Goal: Task Accomplishment & Management: Manage account settings

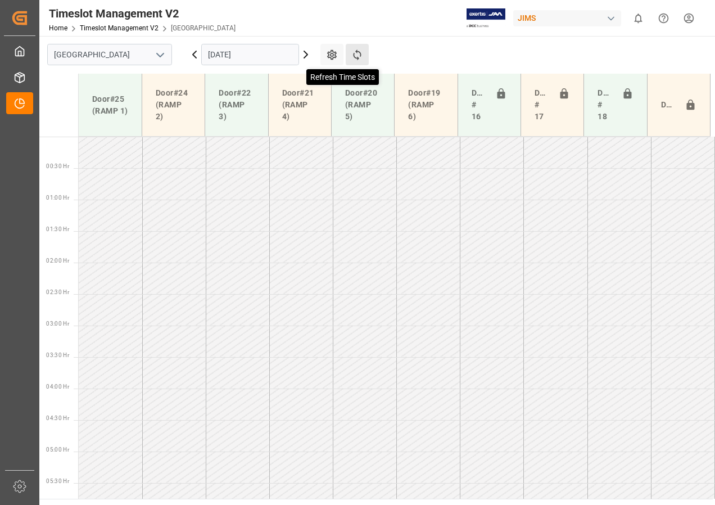
scroll to position [352, 0]
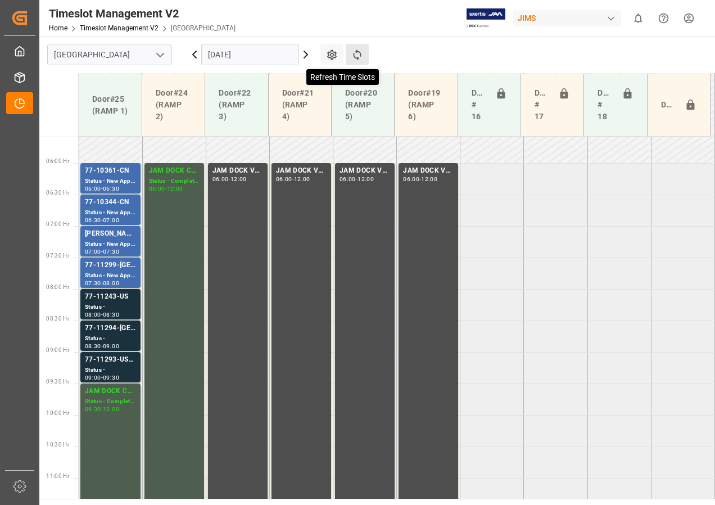
click at [357, 58] on icon at bounding box center [357, 54] width 8 height 11
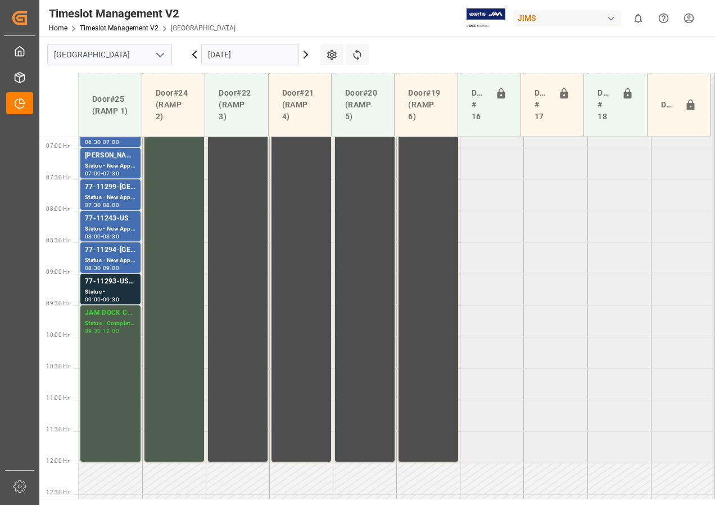
scroll to position [365, 0]
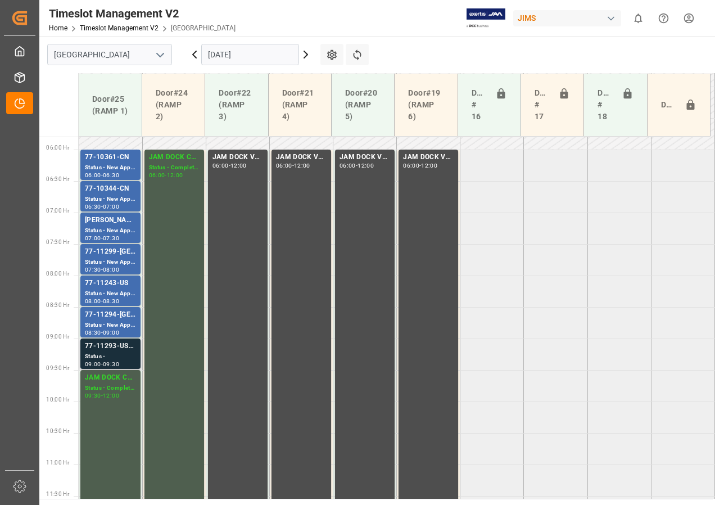
click at [120, 353] on div "Status -" at bounding box center [110, 357] width 51 height 10
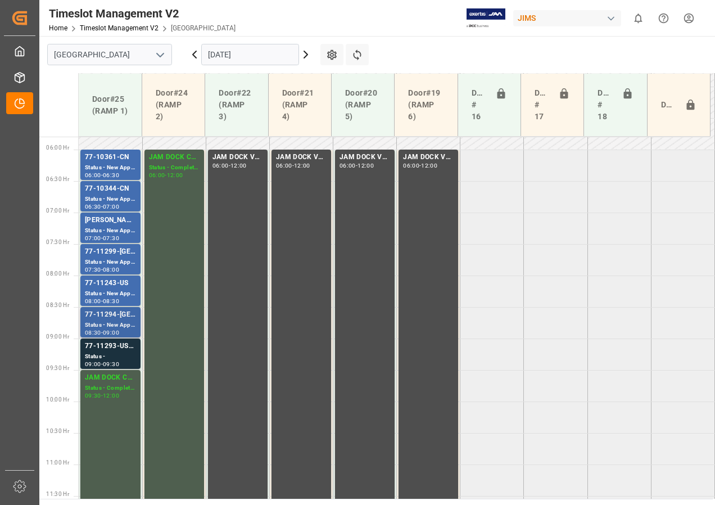
click at [110, 326] on div "Status - New Appointment" at bounding box center [110, 326] width 51 height 10
click at [124, 290] on div "Status - New Appointment" at bounding box center [110, 294] width 51 height 10
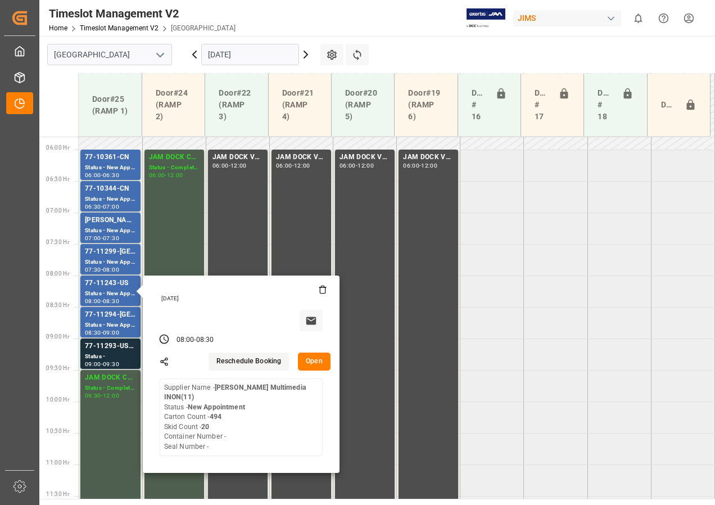
click at [310, 362] on button "Open" at bounding box center [314, 362] width 33 height 18
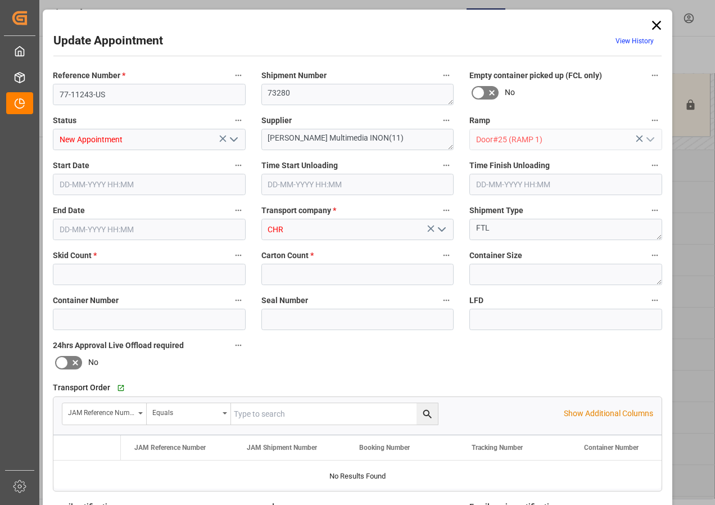
type input "20"
type input "494"
type input "[DATE] 08:00"
type input "[DATE] 08:30"
type input "[DATE] 13:21"
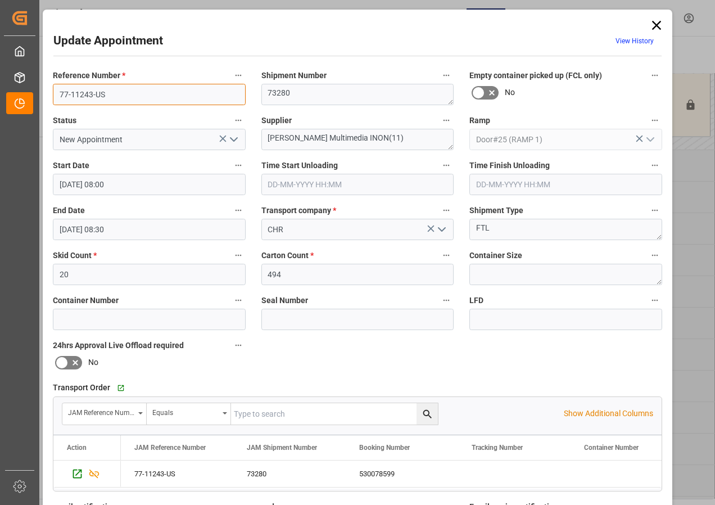
click at [128, 93] on input "77-11243-US" at bounding box center [149, 94] width 193 height 21
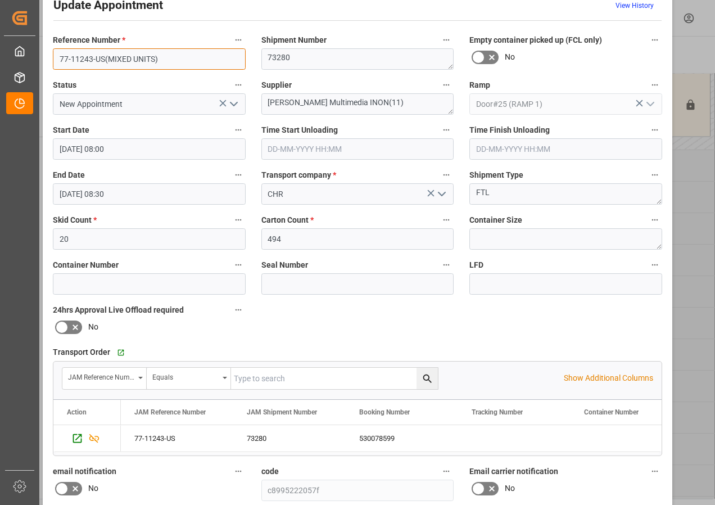
scroll to position [179, 0]
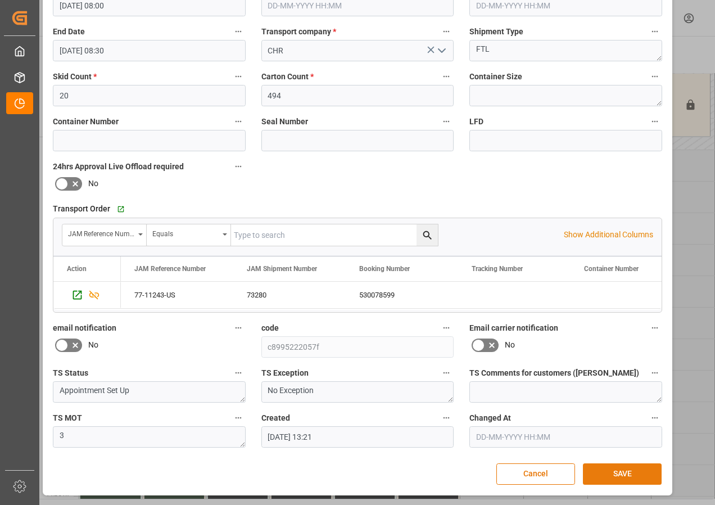
type input "77-11243-US(MIXED UNITS)"
click at [622, 475] on button "SAVE" at bounding box center [622, 473] width 79 height 21
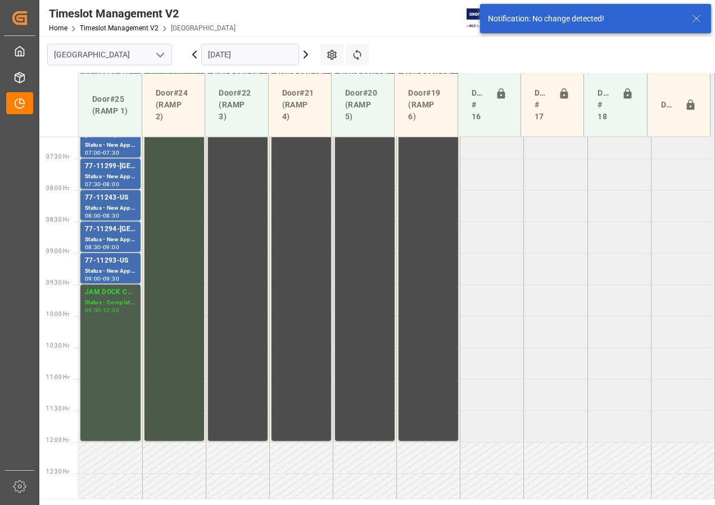
scroll to position [457, 0]
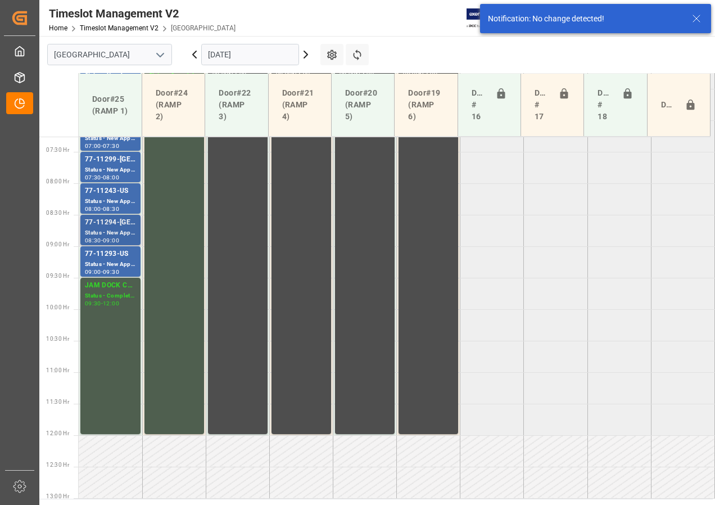
click at [111, 227] on div "77-11294-[GEOGRAPHIC_DATA]" at bounding box center [110, 222] width 51 height 11
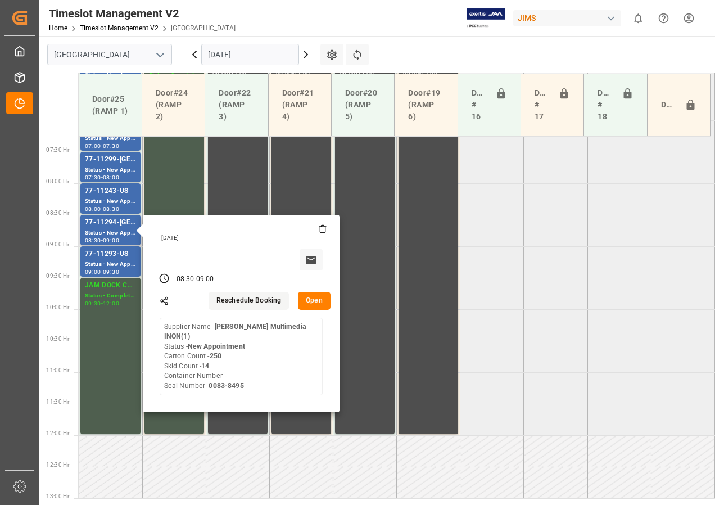
click at [315, 300] on button "Open" at bounding box center [314, 301] width 33 height 18
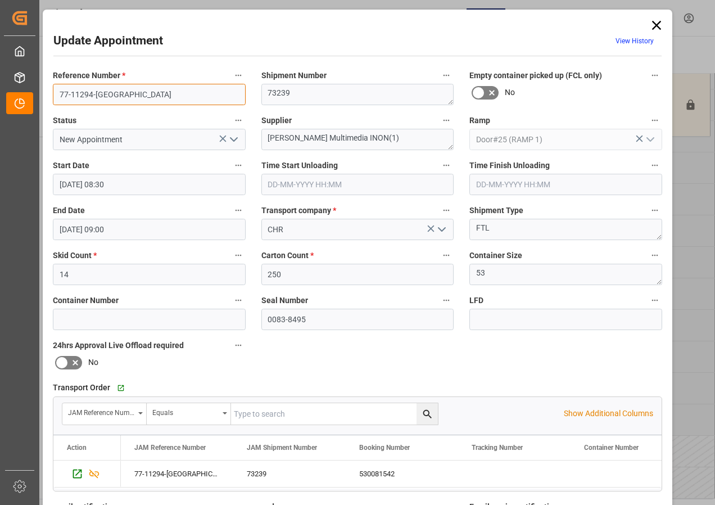
click at [146, 96] on input "77-11294-[GEOGRAPHIC_DATA]" at bounding box center [149, 94] width 193 height 21
drag, startPoint x: 56, startPoint y: 93, endPoint x: 102, endPoint y: 94, distance: 46.1
click at [102, 94] on input "77-11294-US(ONE LINE)" at bounding box center [149, 94] width 193 height 21
type input "77-11294-US(ONE LINE)"
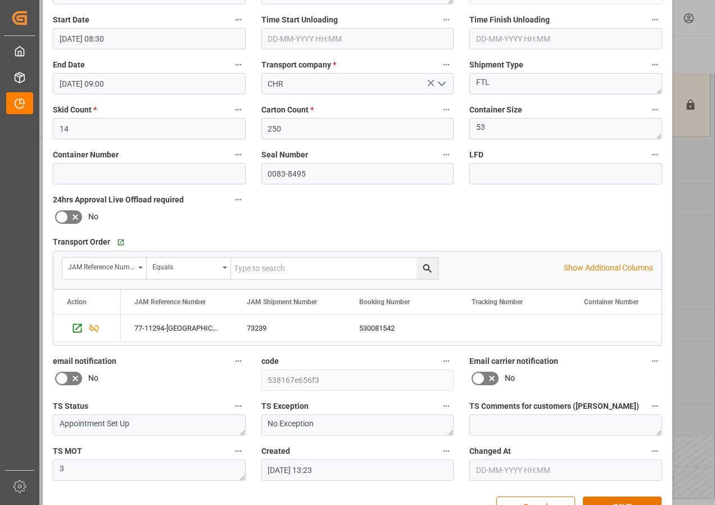
scroll to position [179, 0]
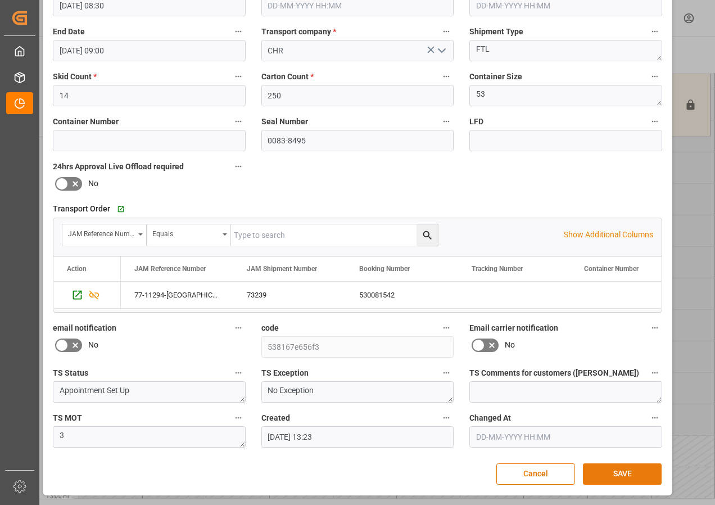
click at [619, 471] on button "SAVE" at bounding box center [622, 473] width 79 height 21
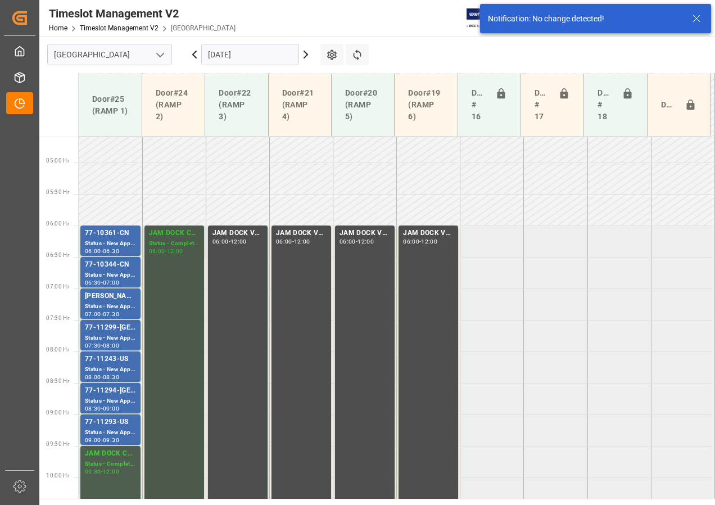
scroll to position [289, 0]
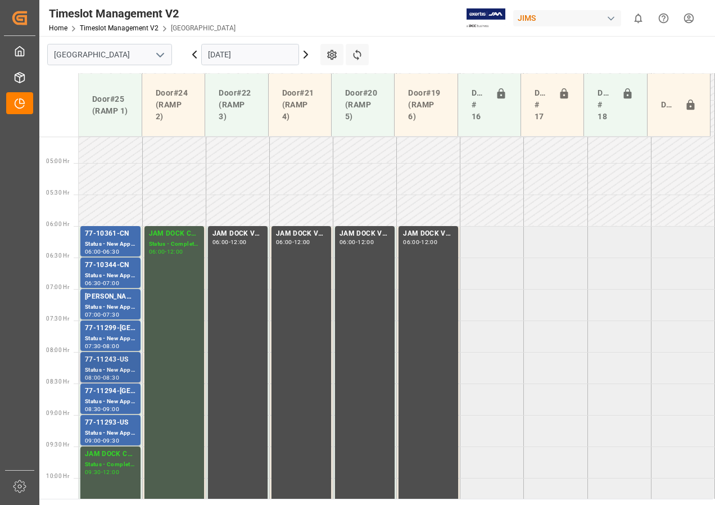
click at [117, 364] on div "77-11243-US" at bounding box center [110, 359] width 51 height 11
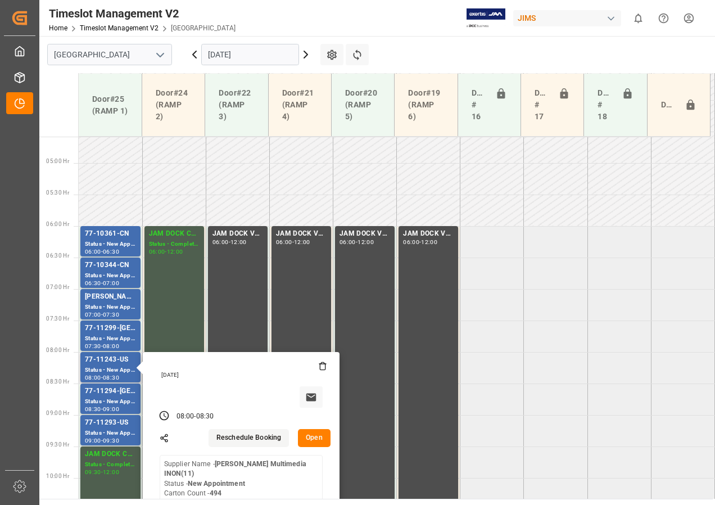
click at [317, 439] on button "Open" at bounding box center [314, 438] width 33 height 18
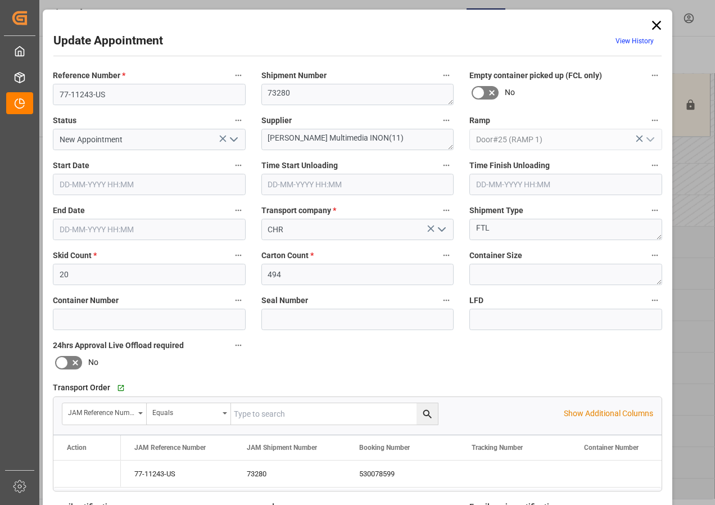
type input "[DATE] 08:00"
type input "[DATE] 08:30"
type input "[DATE] 13:21"
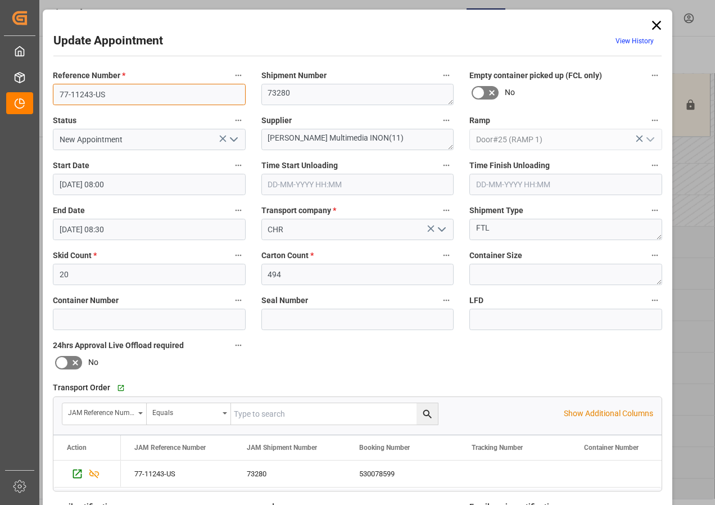
click at [119, 92] on input "77-11243-US" at bounding box center [149, 94] width 193 height 21
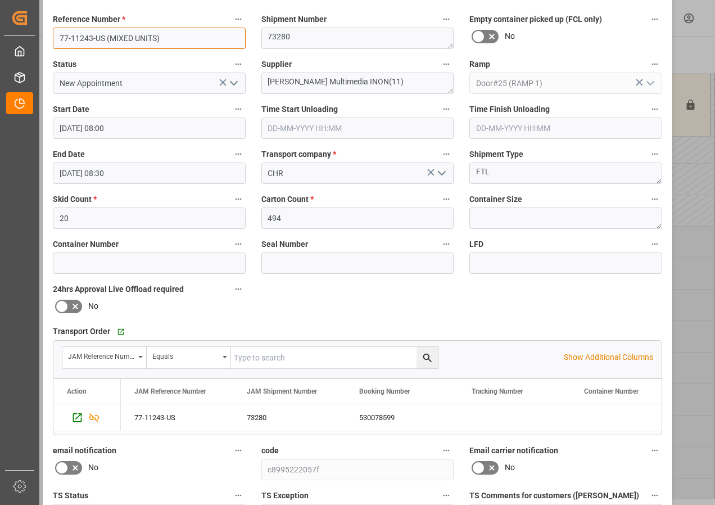
scroll to position [169, 0]
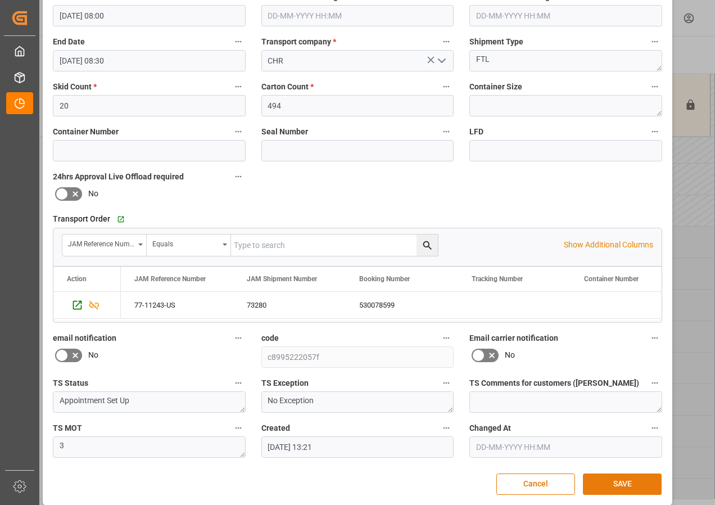
type input "77-11243-US (MIXED UNITS)"
click at [625, 489] on button "SAVE" at bounding box center [622, 484] width 79 height 21
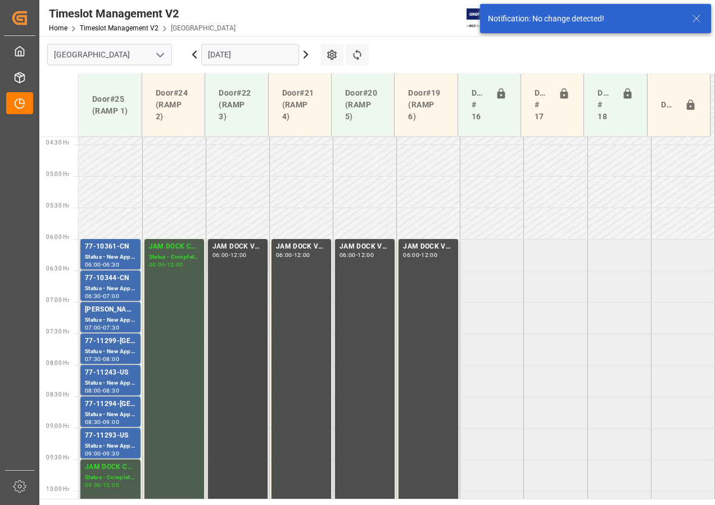
scroll to position [345, 0]
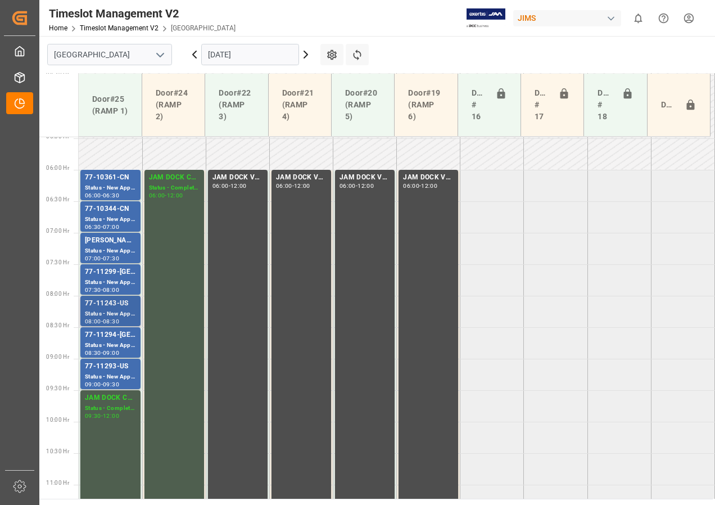
click at [106, 315] on div "Status - New Appointment" at bounding box center [110, 314] width 51 height 10
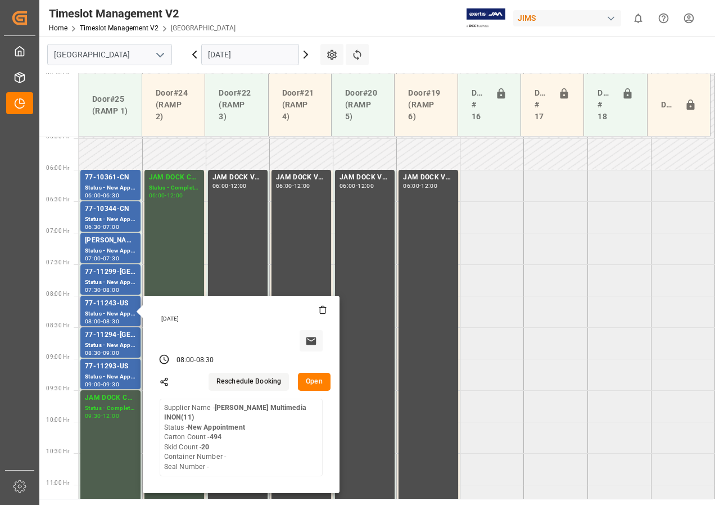
click at [313, 382] on button "Open" at bounding box center [314, 382] width 33 height 18
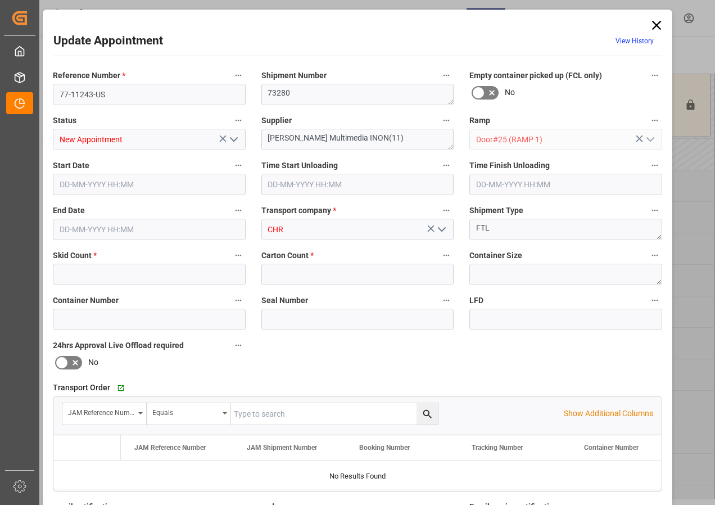
type input "20"
type input "494"
type input "[DATE] 08:00"
type input "[DATE] 08:30"
type input "[DATE] 13:21"
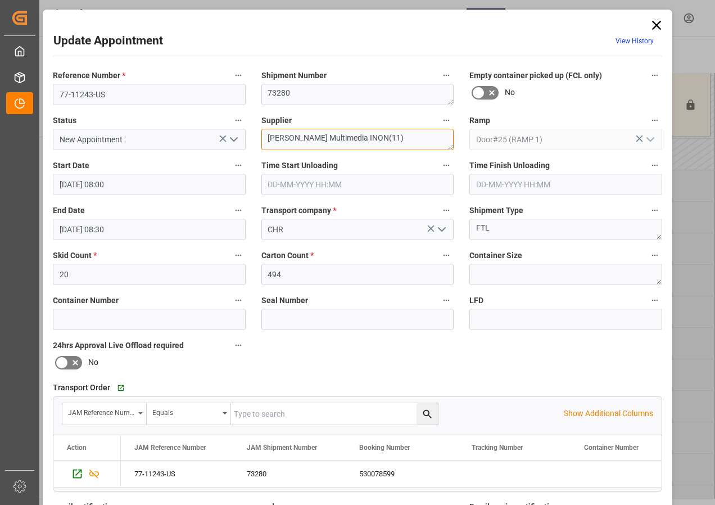
click at [388, 134] on textarea "[PERSON_NAME] Multimedia INON(11)" at bounding box center [358, 139] width 193 height 21
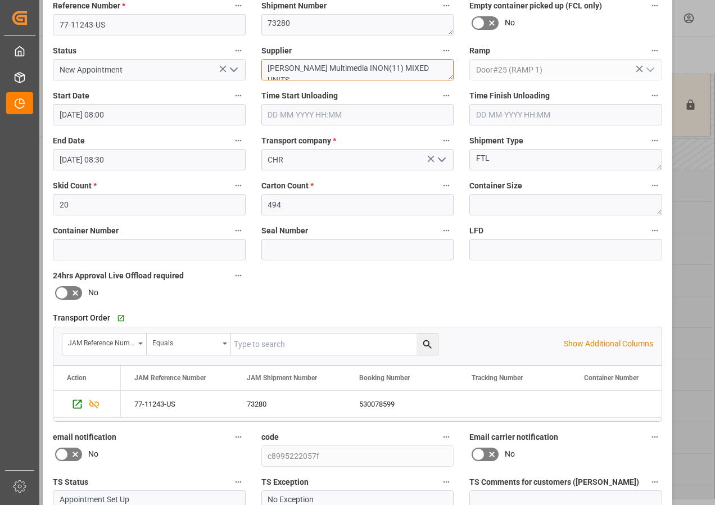
scroll to position [179, 0]
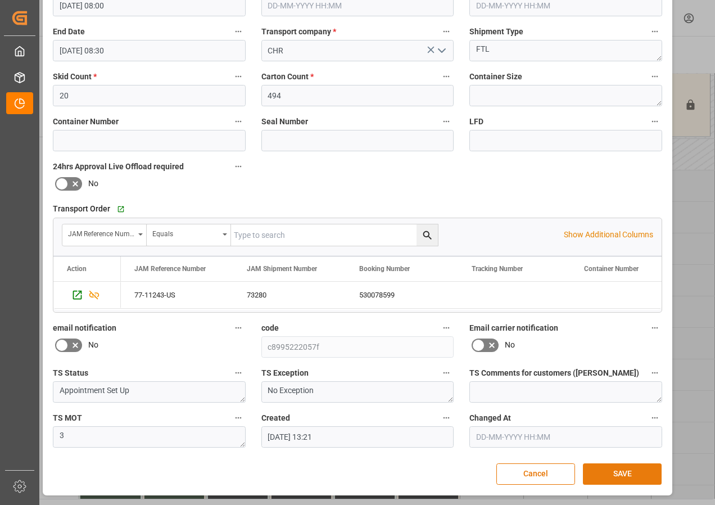
type textarea "[PERSON_NAME] Multimedia INON(11) MIXED UNITS"
click at [631, 476] on button "SAVE" at bounding box center [622, 473] width 79 height 21
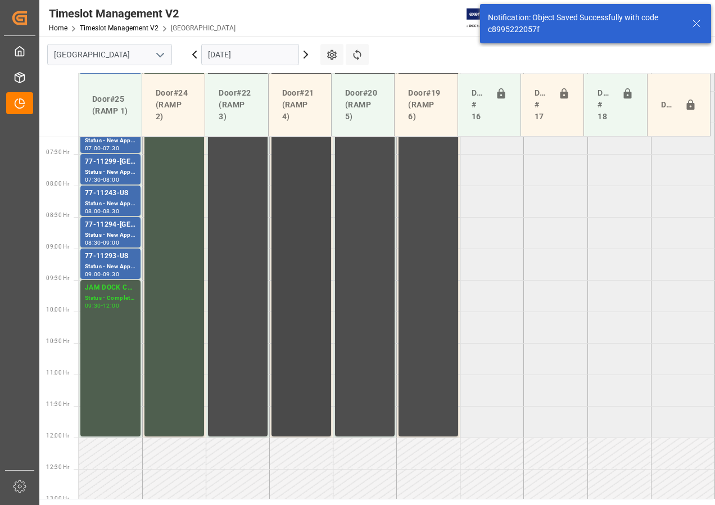
scroll to position [457, 0]
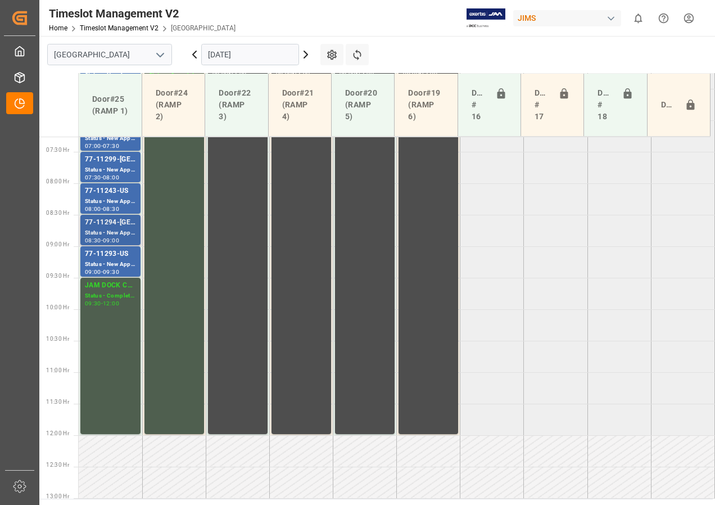
click at [116, 234] on div "Status - New Appointment" at bounding box center [110, 233] width 51 height 10
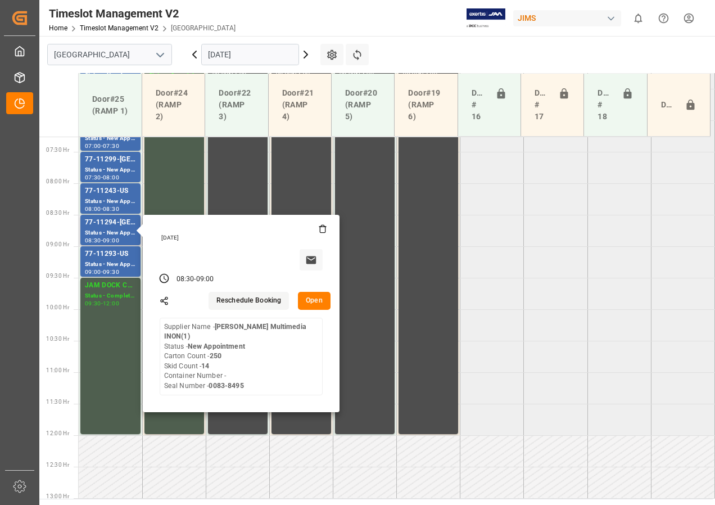
click at [316, 298] on button "Open" at bounding box center [314, 301] width 33 height 18
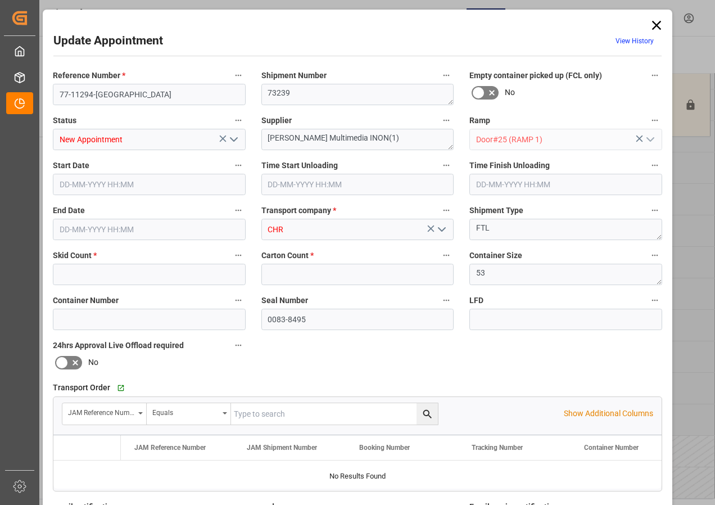
type input "14"
type input "250"
type input "[DATE] 08:30"
type input "[DATE] 09:00"
type input "[DATE] 13:23"
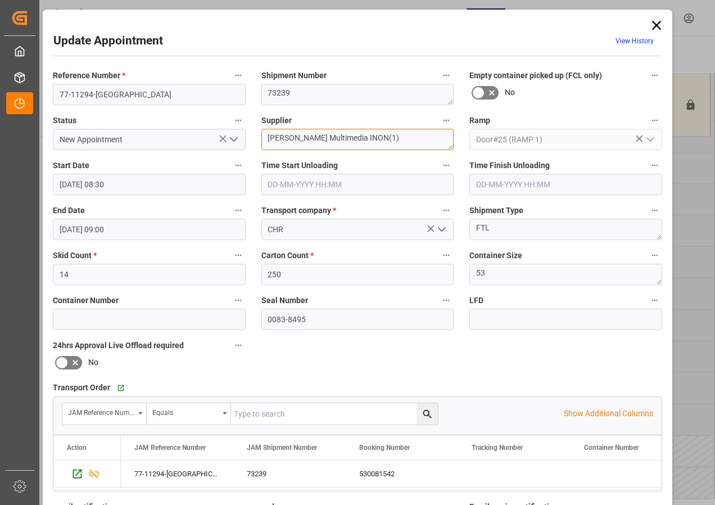
click at [380, 137] on textarea "[PERSON_NAME] Multimedia INON(1)" at bounding box center [358, 139] width 193 height 21
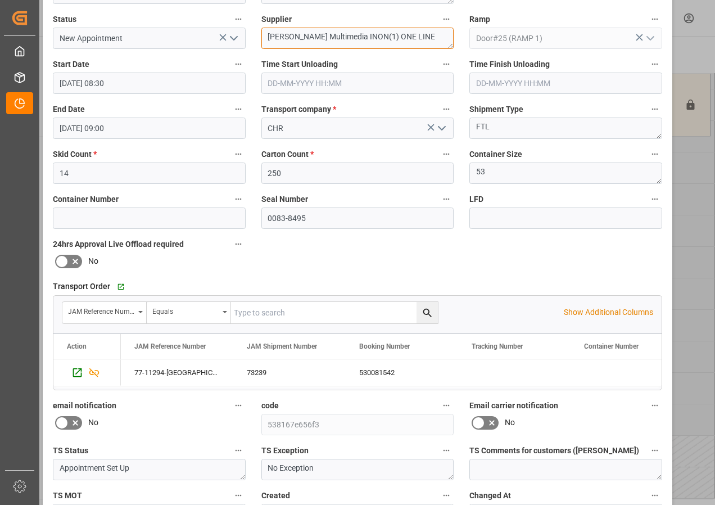
scroll to position [179, 0]
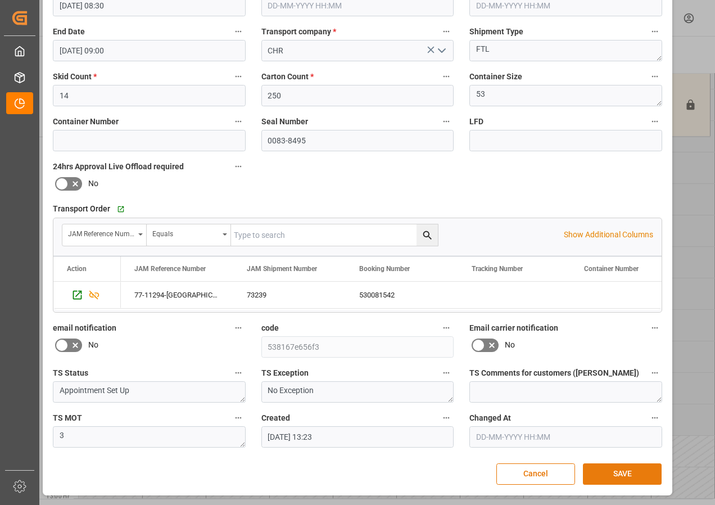
type textarea "[PERSON_NAME] Multimedia INON(1) ONE LINE"
click at [620, 470] on button "SAVE" at bounding box center [622, 473] width 79 height 21
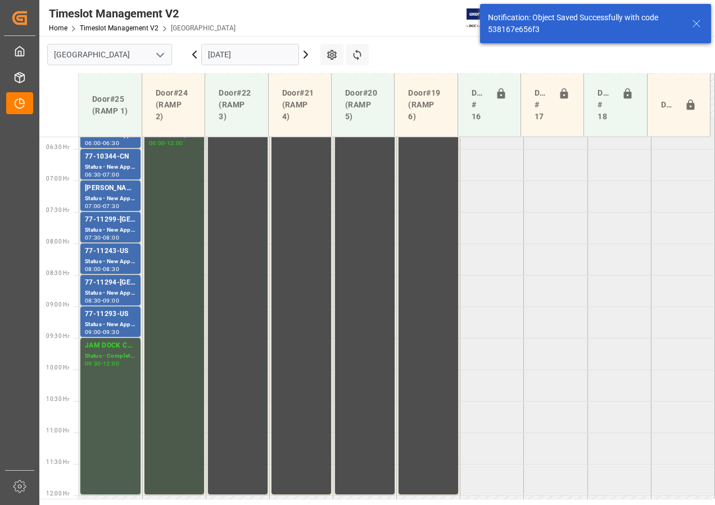
scroll to position [345, 0]
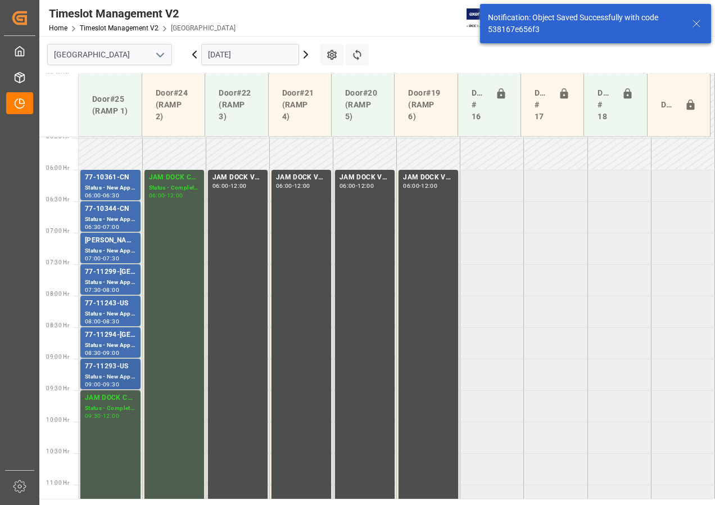
click at [113, 371] on div "77-11293-US" at bounding box center [110, 366] width 51 height 11
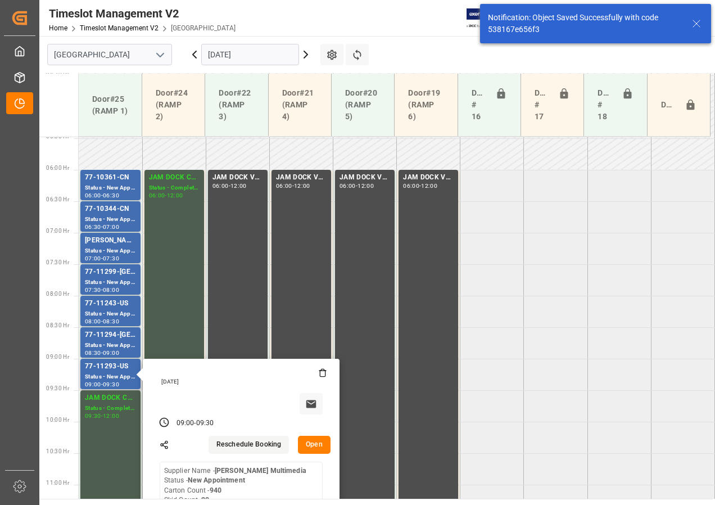
click at [312, 448] on button "Open" at bounding box center [314, 445] width 33 height 18
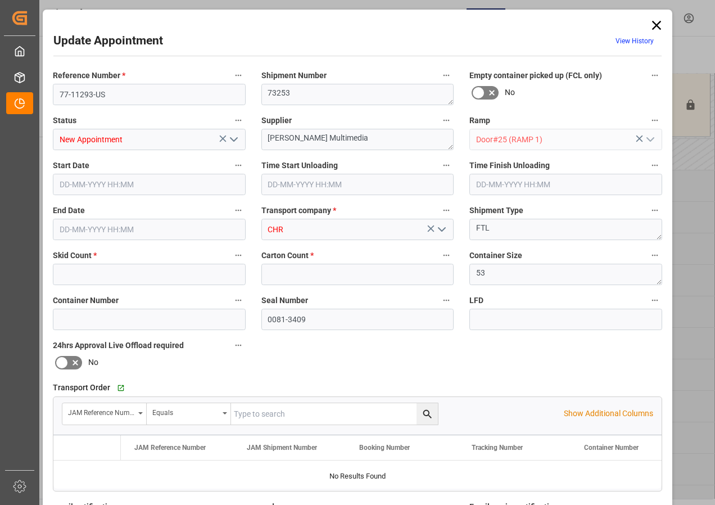
type input "20"
type input "940"
type input "[DATE] 09:00"
type input "[DATE] 09:30"
type input "[DATE] 13:24"
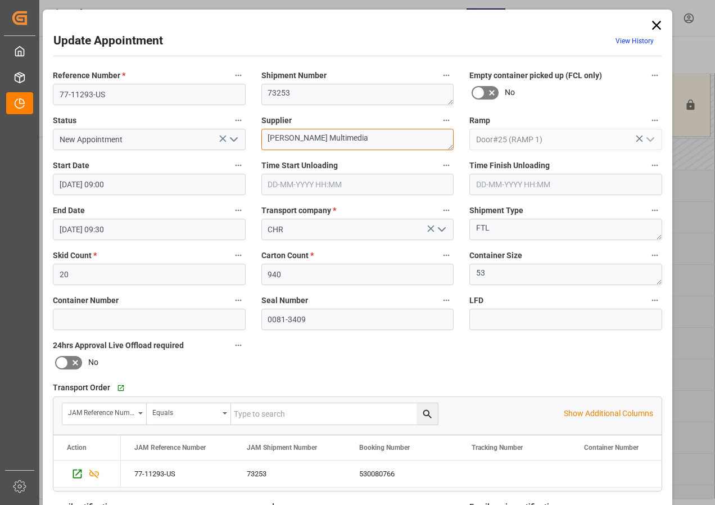
click at [353, 141] on textarea "[PERSON_NAME] Multimedia" at bounding box center [358, 139] width 193 height 21
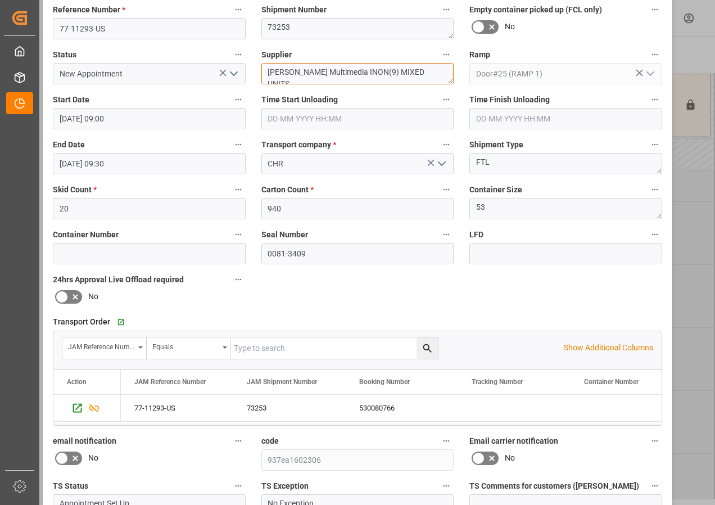
scroll to position [179, 0]
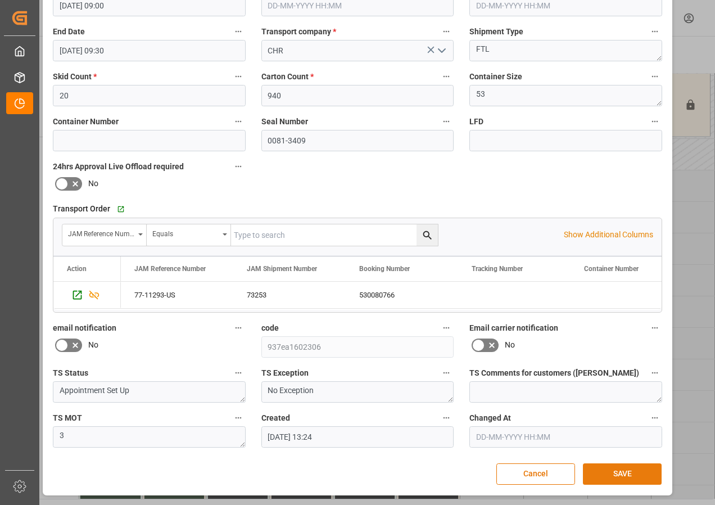
type textarea "[PERSON_NAME] Multimedia INON(9) MIXED UNITS"
click at [616, 476] on button "SAVE" at bounding box center [622, 473] width 79 height 21
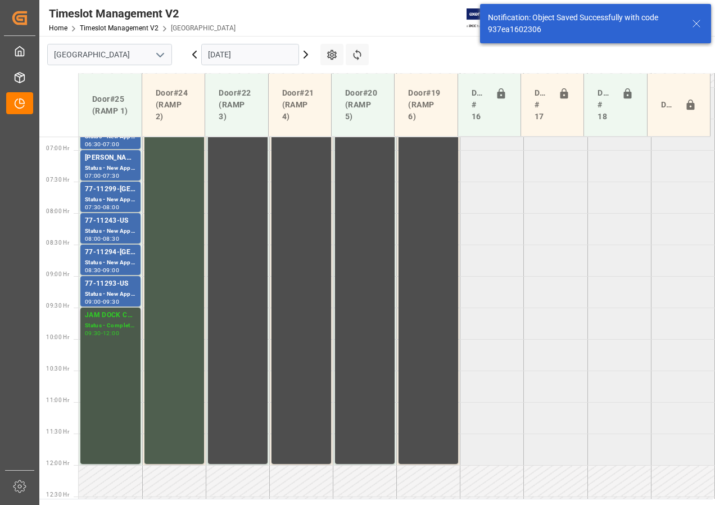
scroll to position [408, 0]
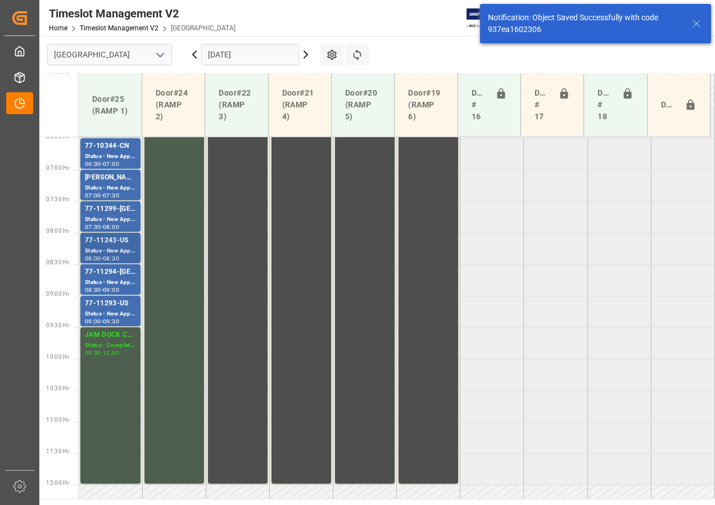
click at [103, 244] on div "77-11243-US" at bounding box center [110, 240] width 51 height 11
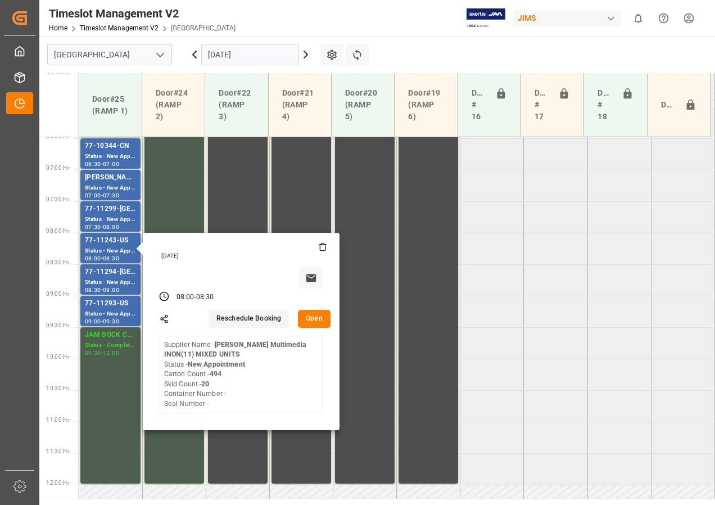
click at [319, 321] on button "Open" at bounding box center [314, 319] width 33 height 18
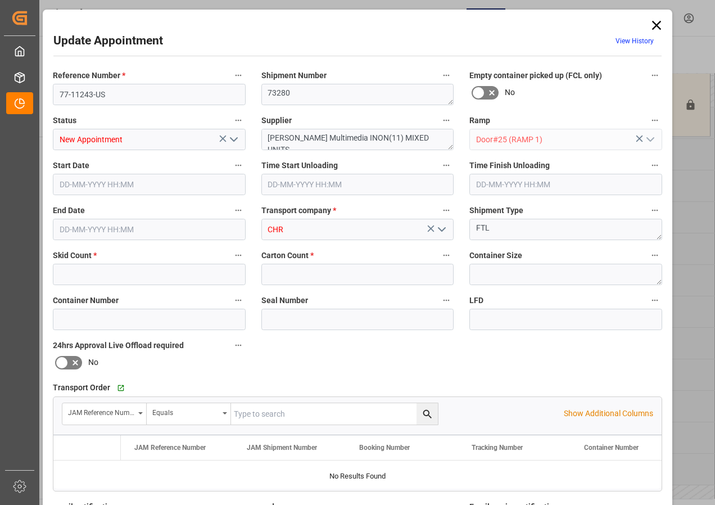
type input "20"
type input "494"
type input "[DATE] 08:00"
type input "[DATE] 08:30"
type input "[DATE] 13:21"
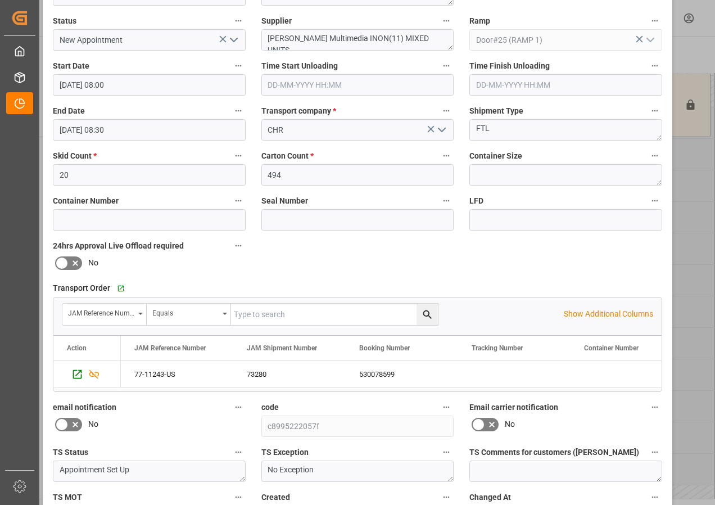
scroll to position [169, 0]
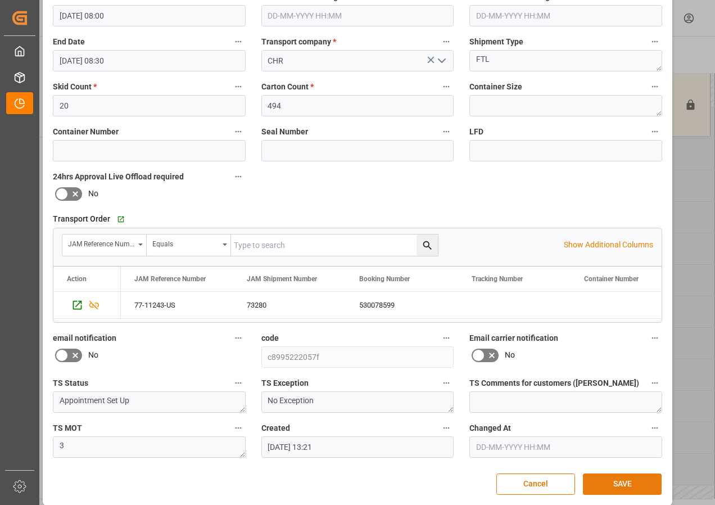
click at [615, 483] on button "SAVE" at bounding box center [622, 484] width 79 height 21
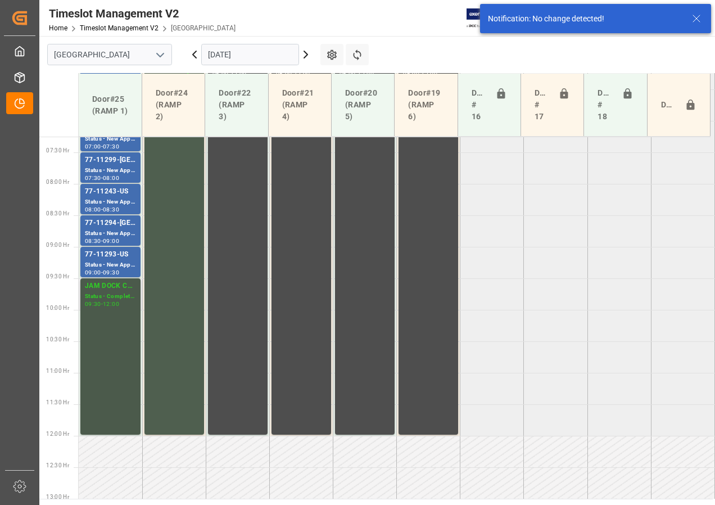
scroll to position [457, 0]
click at [114, 226] on div "77-11294-[GEOGRAPHIC_DATA]" at bounding box center [110, 222] width 51 height 11
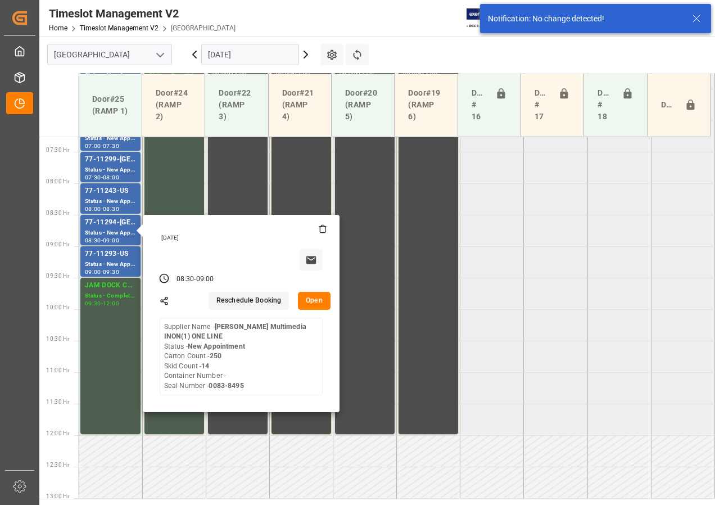
click at [313, 307] on button "Open" at bounding box center [314, 301] width 33 height 18
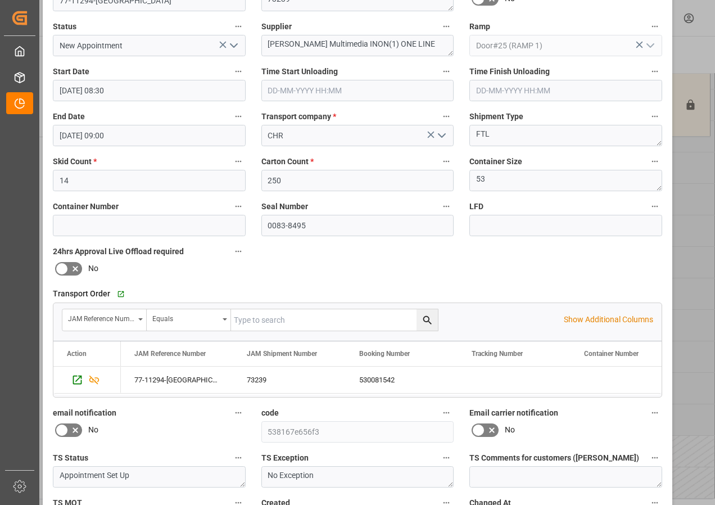
scroll to position [169, 0]
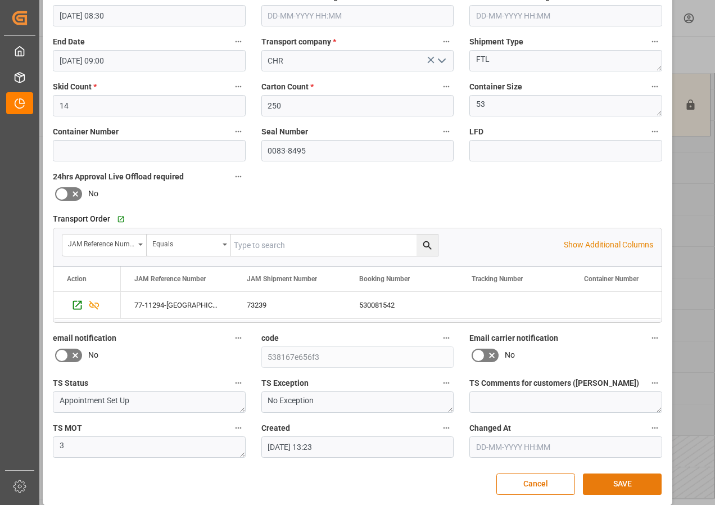
drag, startPoint x: 632, startPoint y: 480, endPoint x: 615, endPoint y: 476, distance: 16.9
click at [631, 481] on button "SAVE" at bounding box center [622, 484] width 79 height 21
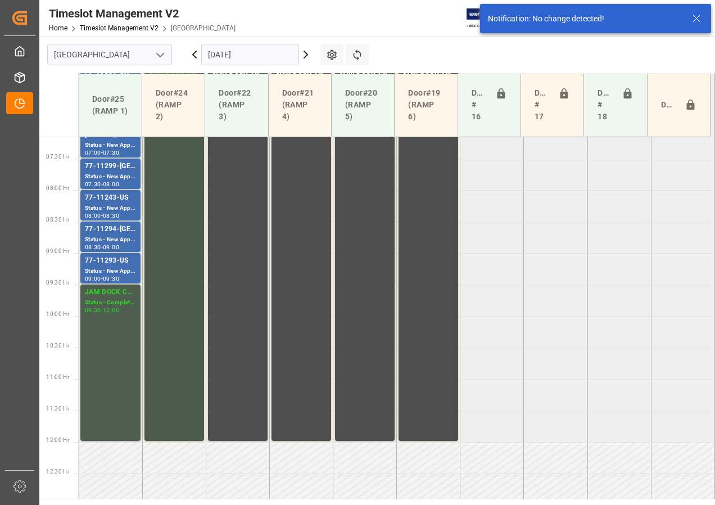
scroll to position [457, 0]
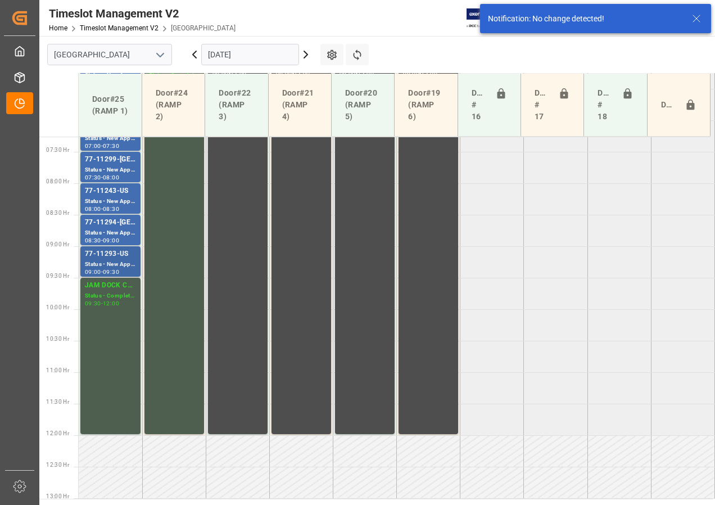
click at [113, 258] on div "77-11293-US" at bounding box center [110, 254] width 51 height 11
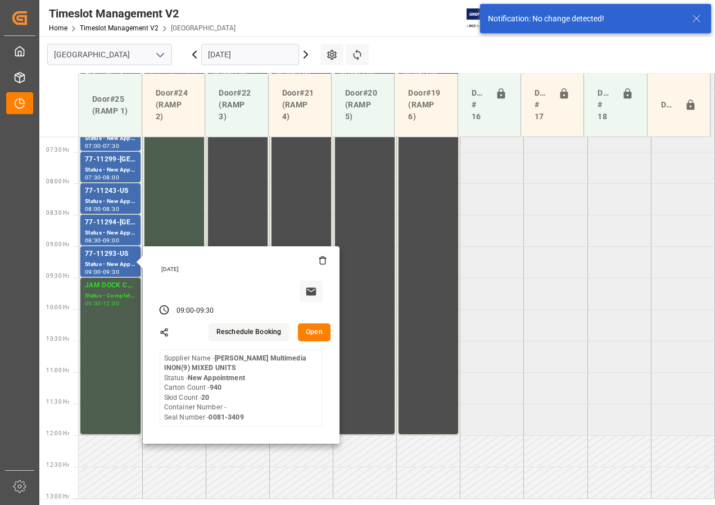
click at [316, 330] on button "Open" at bounding box center [314, 332] width 33 height 18
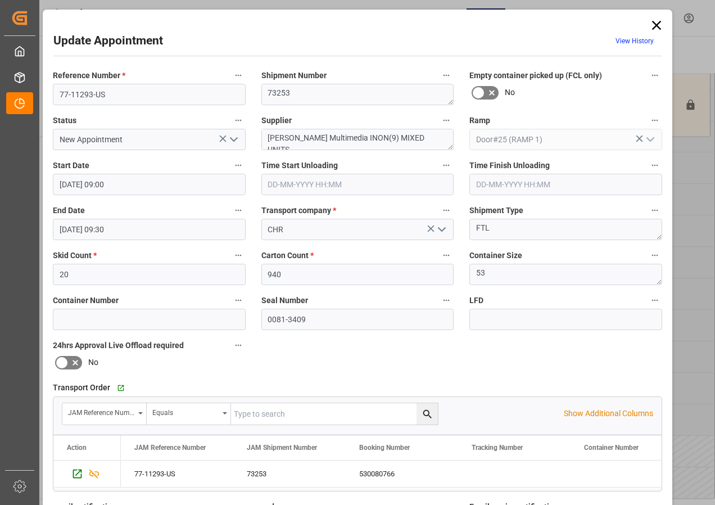
click at [655, 25] on icon at bounding box center [656, 25] width 9 height 9
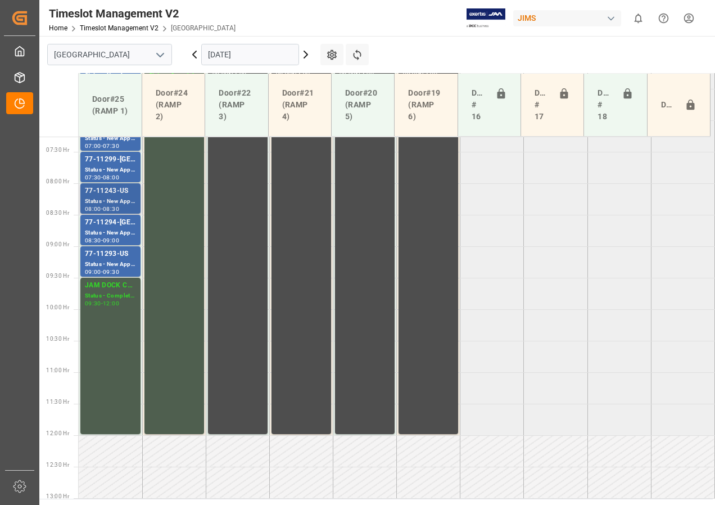
click at [120, 201] on div "Status - New Appointment" at bounding box center [110, 202] width 51 height 10
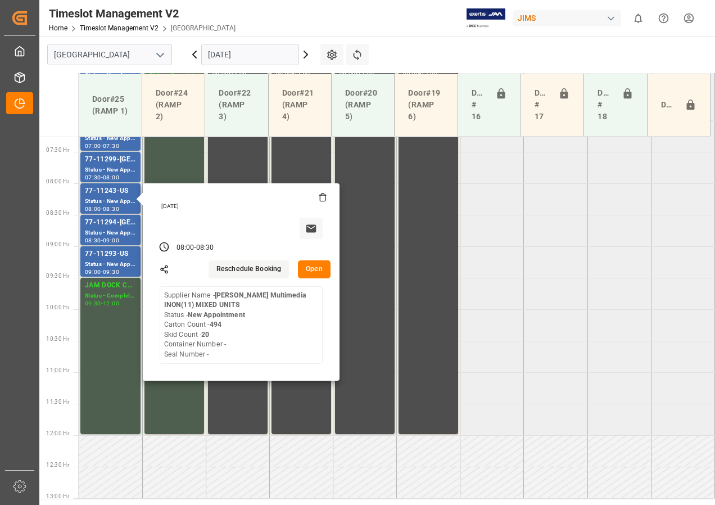
click at [313, 274] on button "Open" at bounding box center [314, 269] width 33 height 18
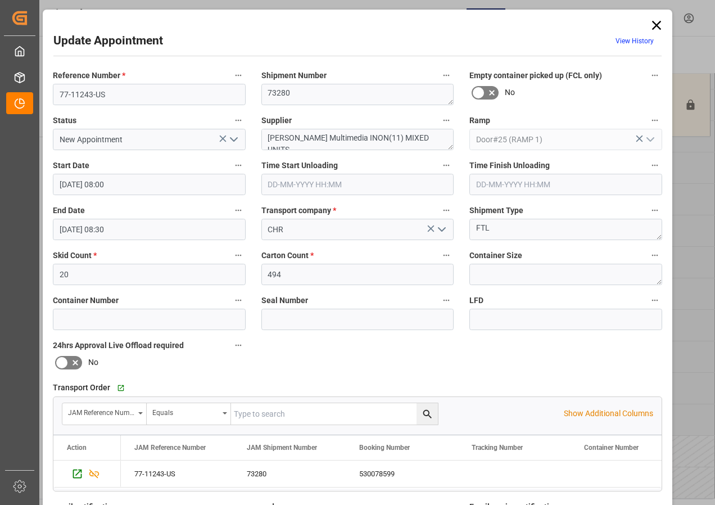
click at [652, 24] on icon at bounding box center [657, 25] width 16 height 16
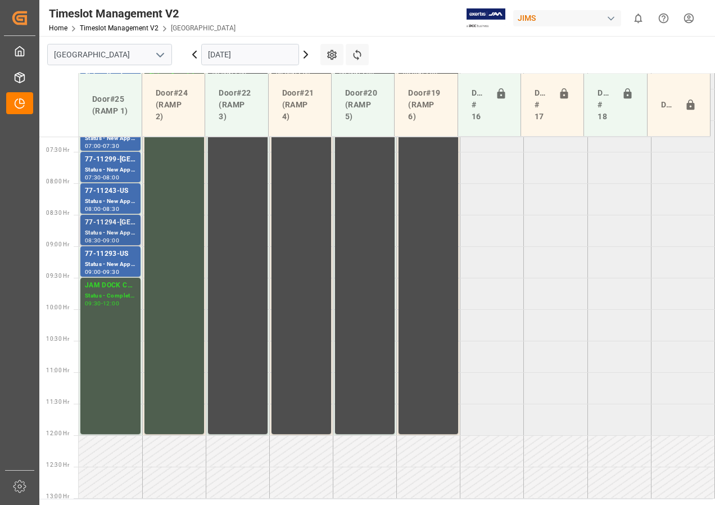
click at [102, 232] on div "Status - New Appointment" at bounding box center [110, 233] width 51 height 10
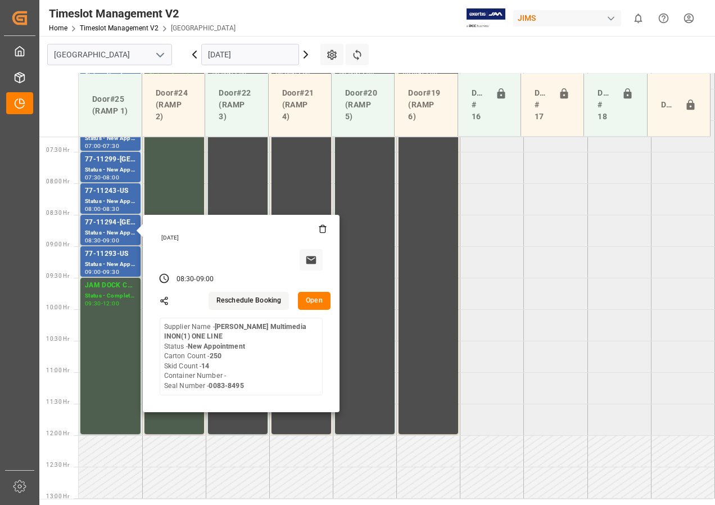
click at [310, 303] on button "Open" at bounding box center [314, 301] width 33 height 18
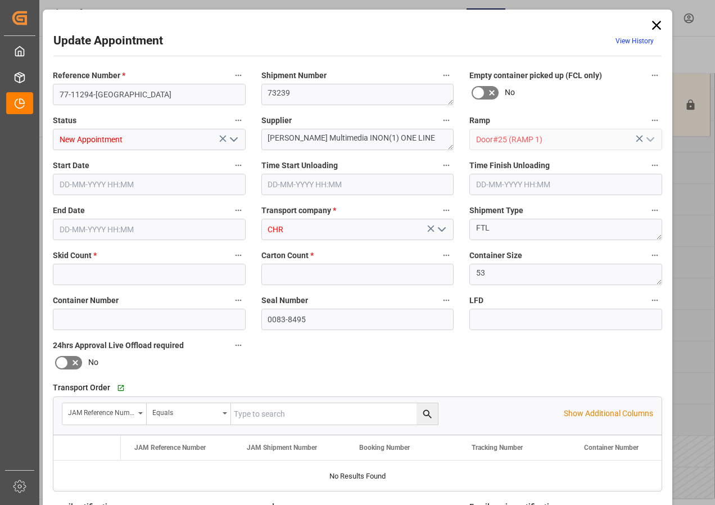
type input "14"
type input "250"
type input "[DATE] 08:30"
type input "[DATE] 09:00"
type input "[DATE] 13:23"
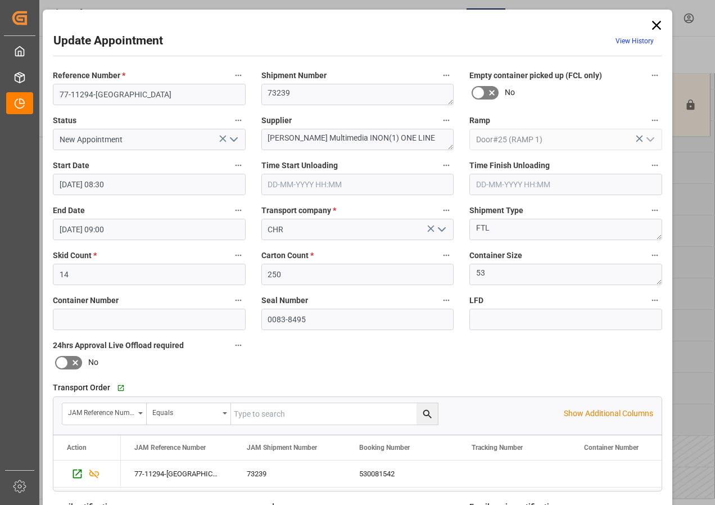
click at [658, 22] on icon at bounding box center [656, 25] width 9 height 9
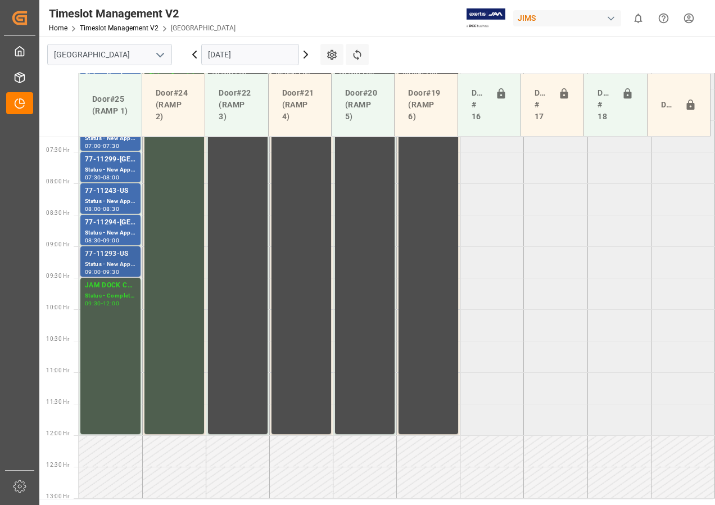
click at [104, 259] on div "77-11293-US" at bounding box center [110, 254] width 51 height 11
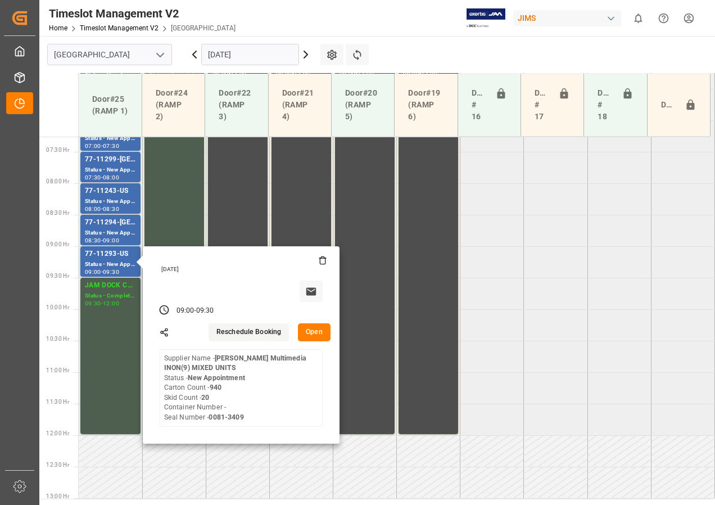
click at [307, 331] on button "Open" at bounding box center [314, 332] width 33 height 18
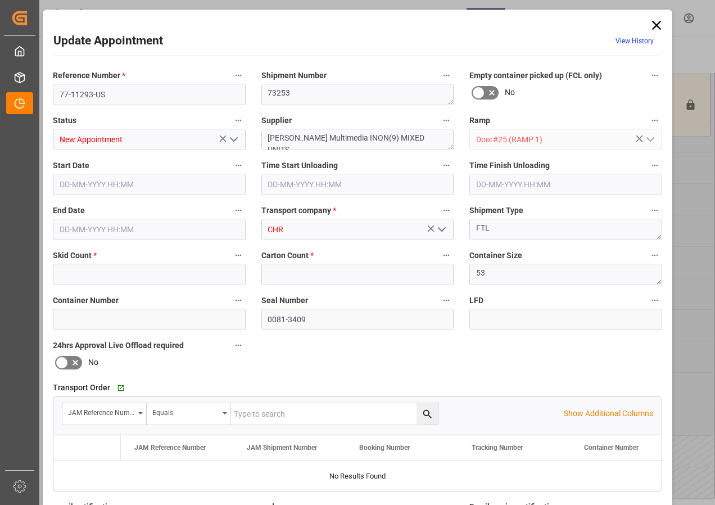
type input "20"
type input "940"
type input "[DATE] 09:00"
type input "[DATE] 09:30"
type input "[DATE] 13:24"
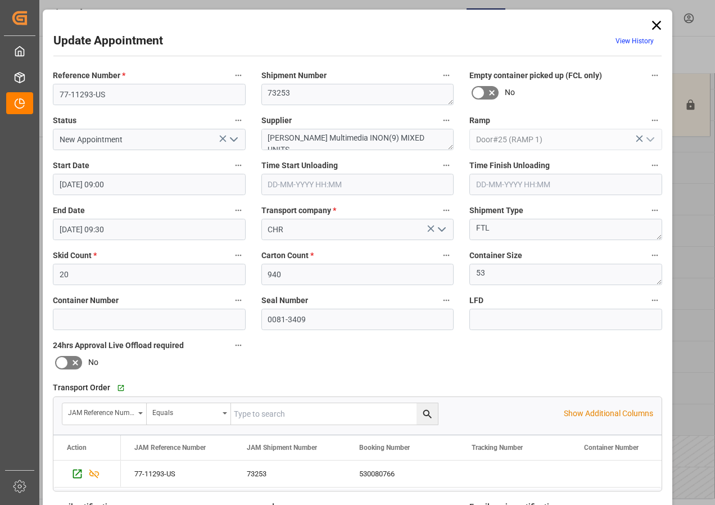
click at [654, 27] on icon at bounding box center [657, 25] width 16 height 16
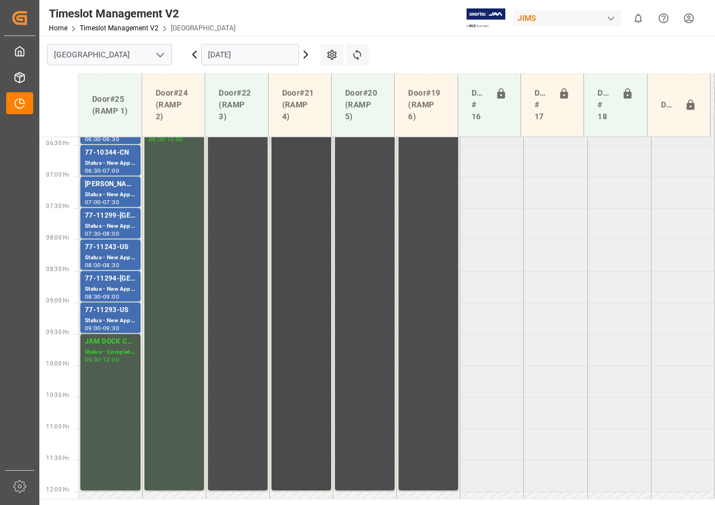
scroll to position [345, 0]
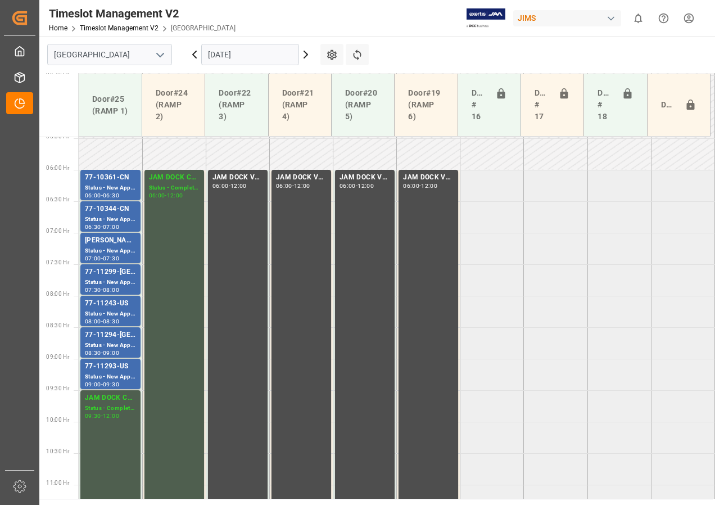
click at [240, 55] on input "[DATE]" at bounding box center [250, 54] width 98 height 21
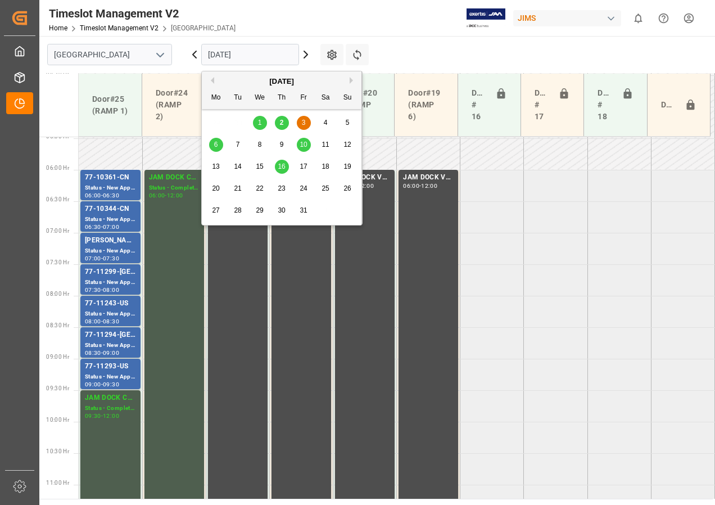
click at [215, 147] on span "6" at bounding box center [216, 145] width 4 height 8
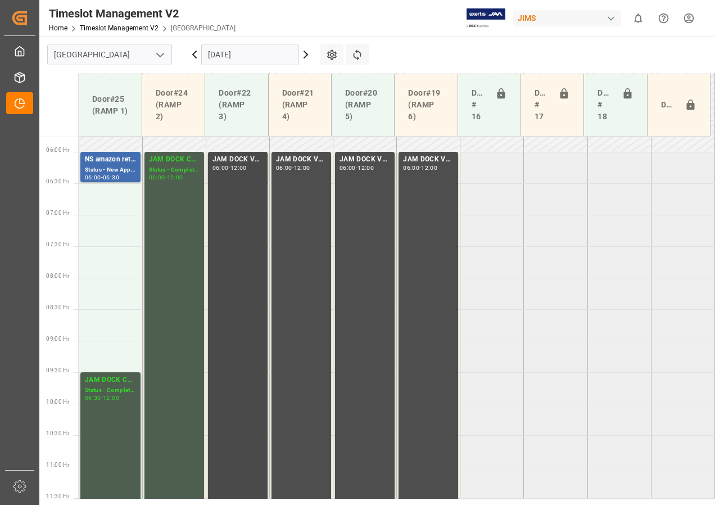
scroll to position [309, 0]
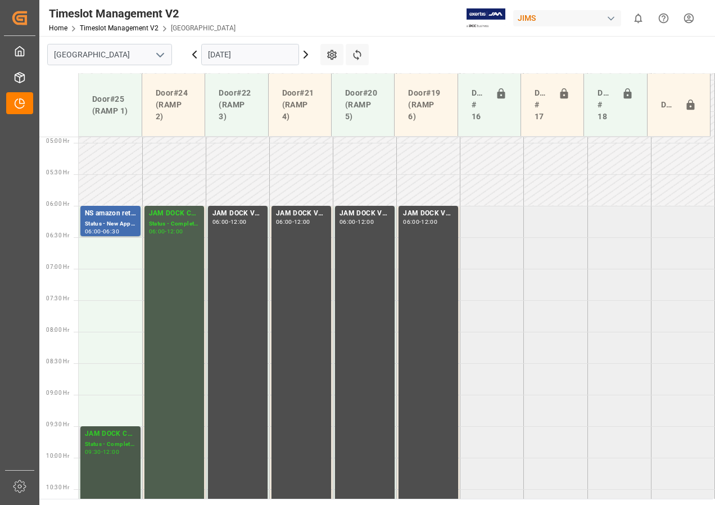
click at [106, 443] on div "Status - Completed" at bounding box center [110, 445] width 51 height 10
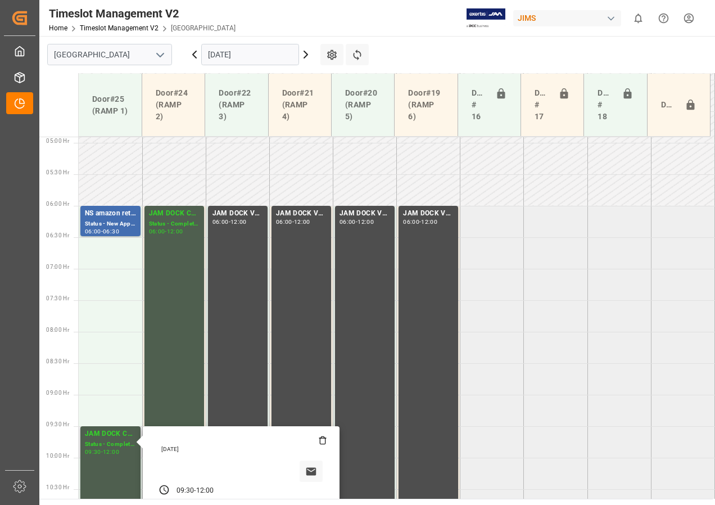
scroll to position [478, 0]
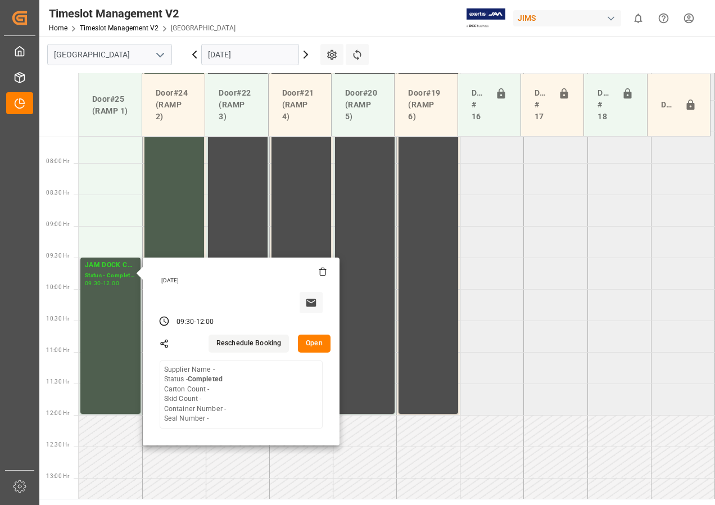
click at [311, 345] on button "Open" at bounding box center [314, 344] width 33 height 18
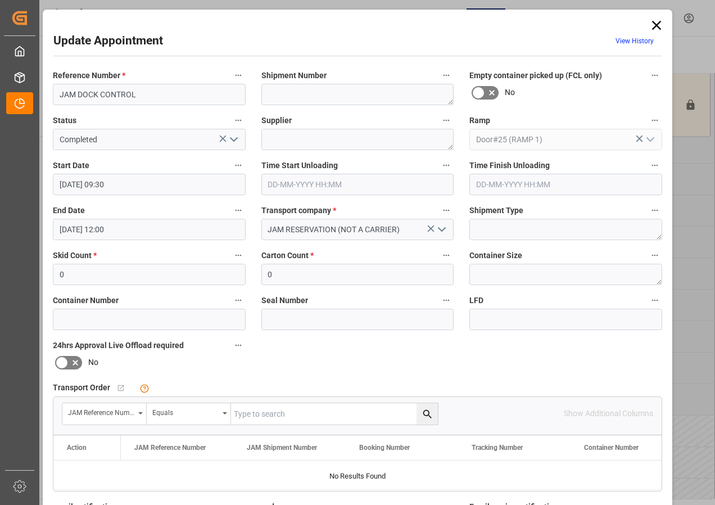
click at [88, 182] on input "[DATE] 09:30" at bounding box center [149, 184] width 193 height 21
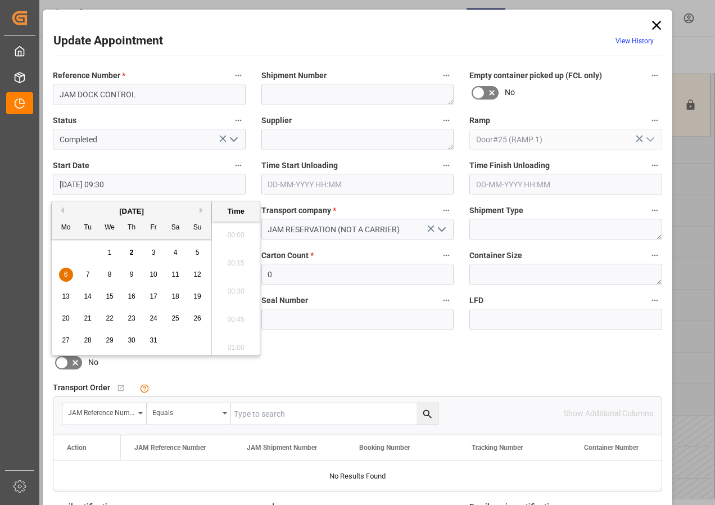
scroll to position [1016, 0]
click at [66, 275] on span "6" at bounding box center [66, 275] width 4 height 8
click at [237, 226] on ul "00:00 00:15 00:30 00:45 01:00 01:15 01:30 01:45 02:00 02:15 02:30 02:45 03:00 0…" at bounding box center [236, 288] width 48 height 133
click at [229, 256] on li "09:00" at bounding box center [236, 259] width 48 height 28
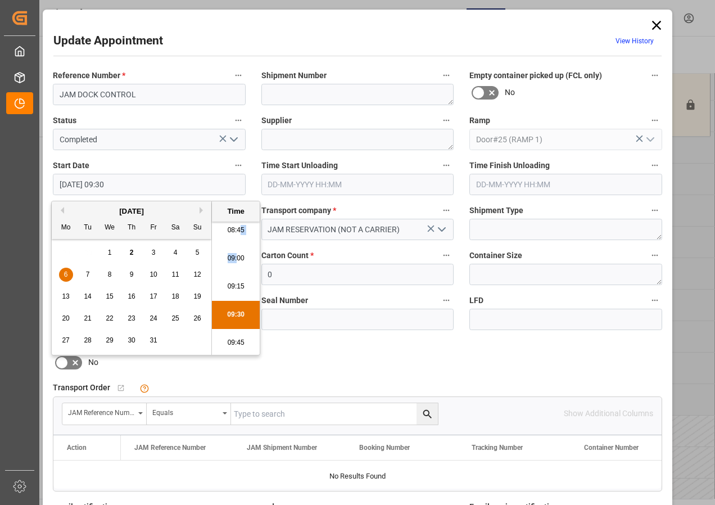
type input "[DATE] 09:00"
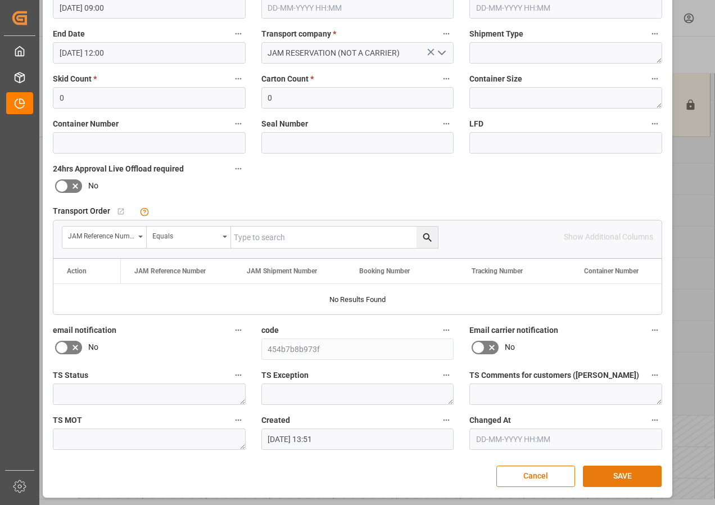
scroll to position [179, 0]
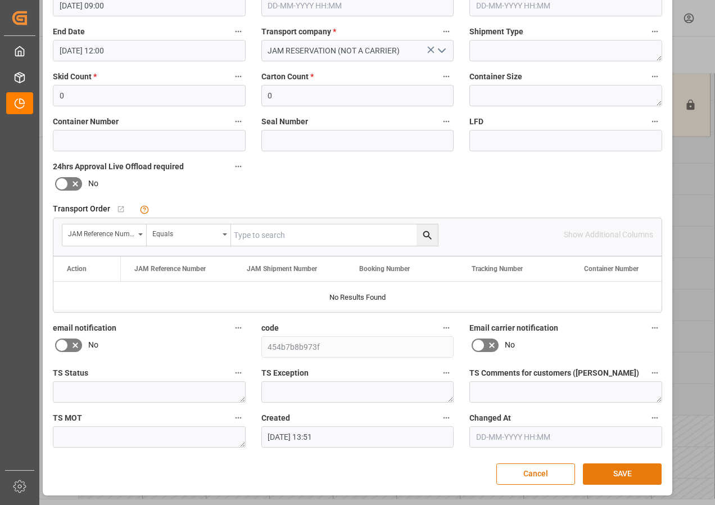
click at [621, 470] on button "SAVE" at bounding box center [622, 473] width 79 height 21
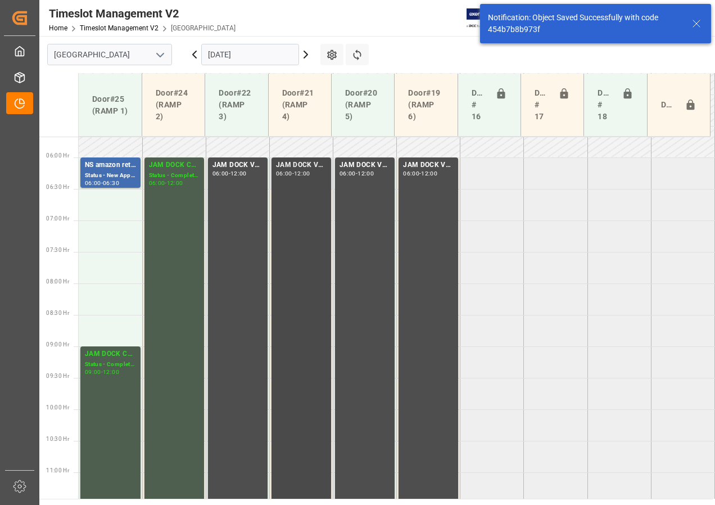
scroll to position [295, 0]
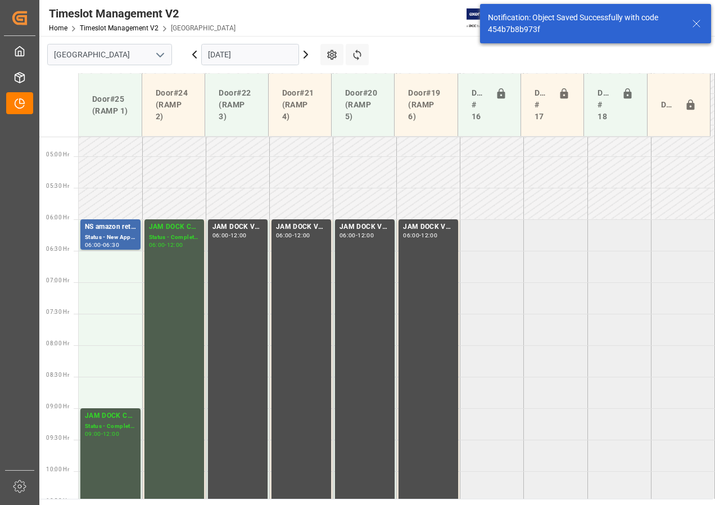
click at [305, 56] on icon at bounding box center [305, 54] width 13 height 13
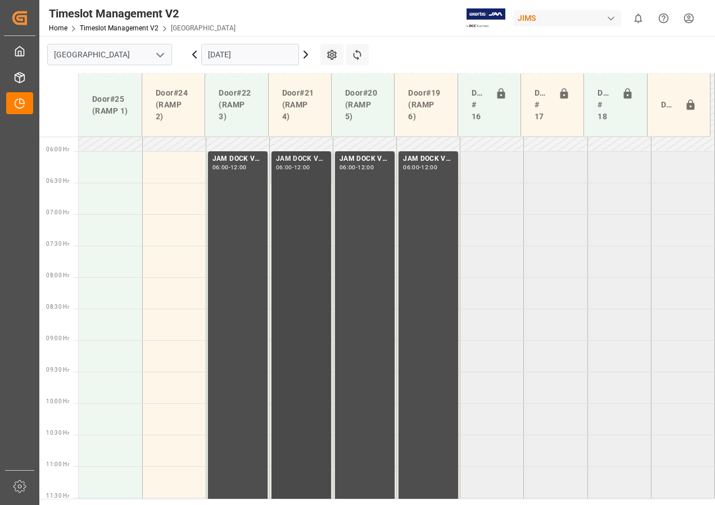
scroll to position [253, 0]
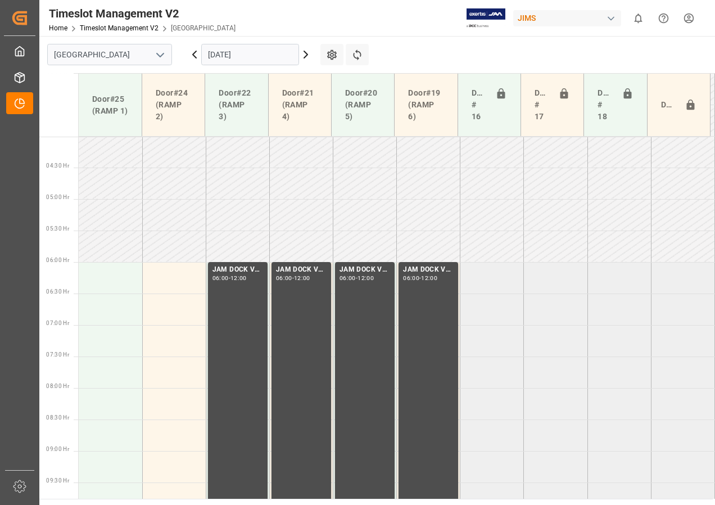
click at [196, 52] on icon at bounding box center [194, 54] width 3 height 7
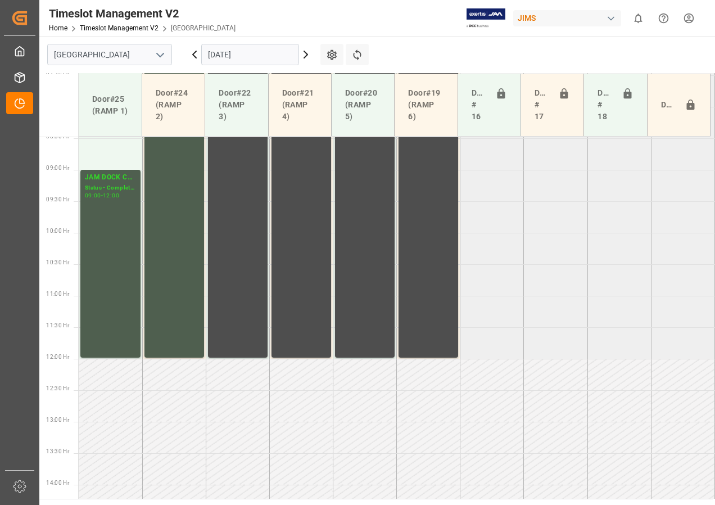
scroll to position [421, 0]
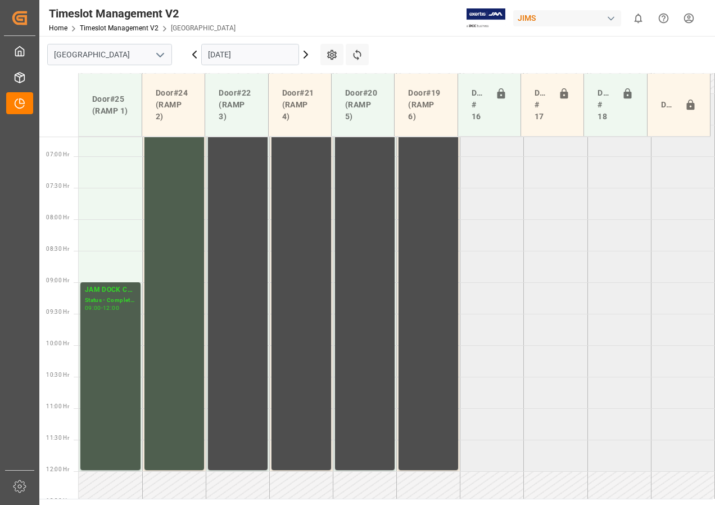
click at [196, 57] on icon at bounding box center [194, 54] width 3 height 7
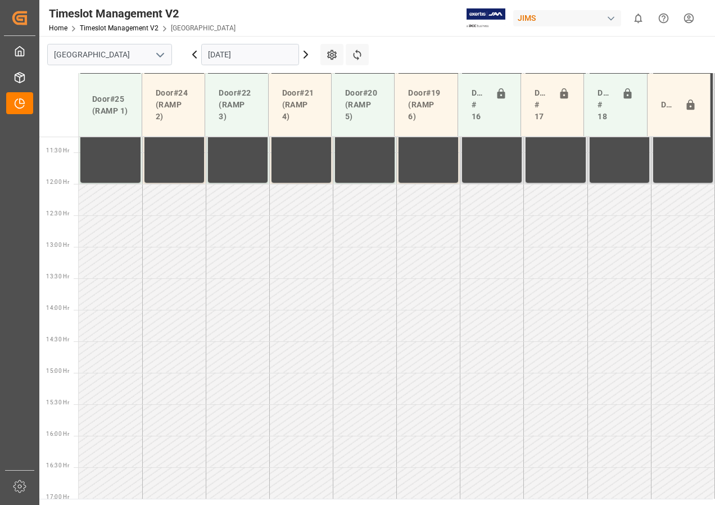
scroll to position [709, 0]
click at [222, 57] on input "[DATE]" at bounding box center [250, 54] width 98 height 21
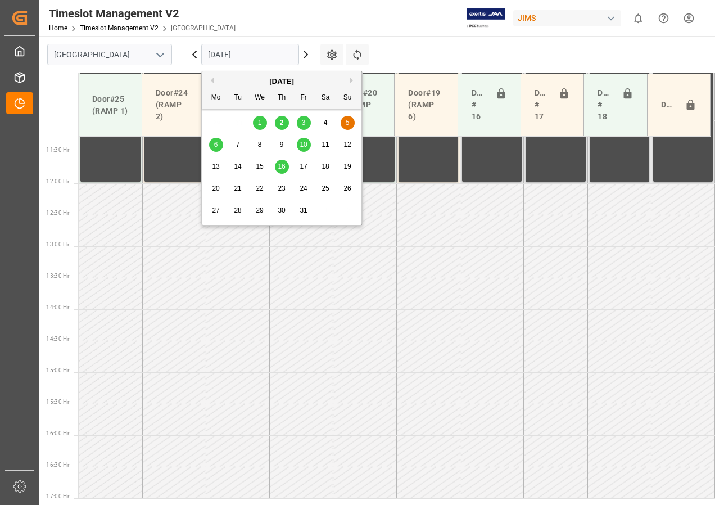
click at [302, 122] on span "3" at bounding box center [304, 123] width 4 height 8
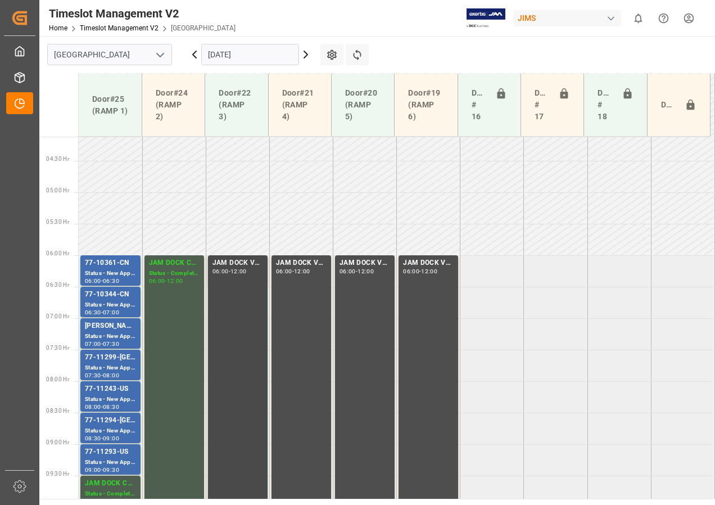
scroll to position [316, 0]
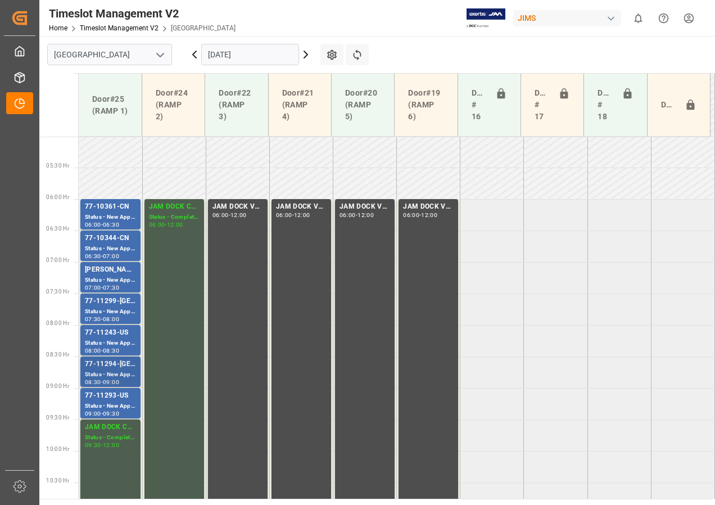
click at [123, 378] on div "Status - New Appointment" at bounding box center [110, 375] width 51 height 10
